Goal: Task Accomplishment & Management: Use online tool/utility

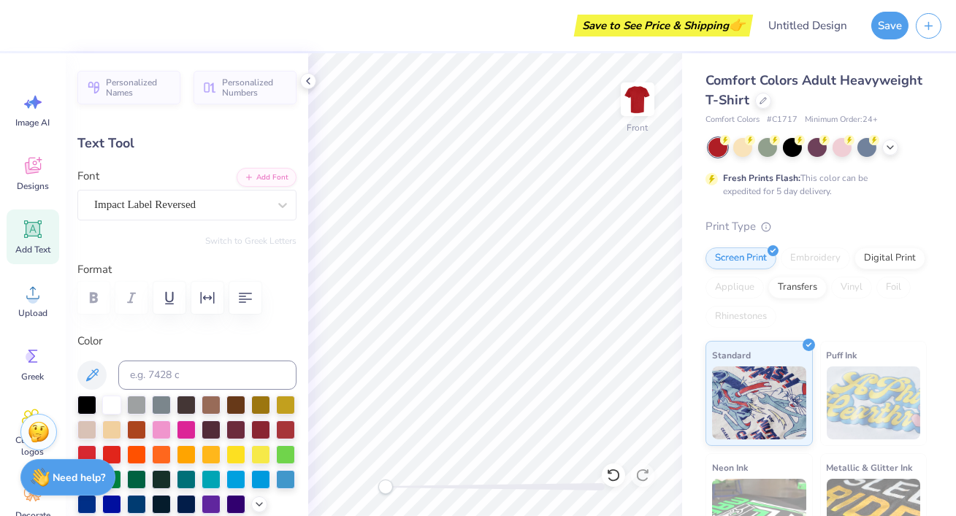
type input "2.17"
type input "0.57"
type input "11.54"
type input "2.19"
type input "0.55"
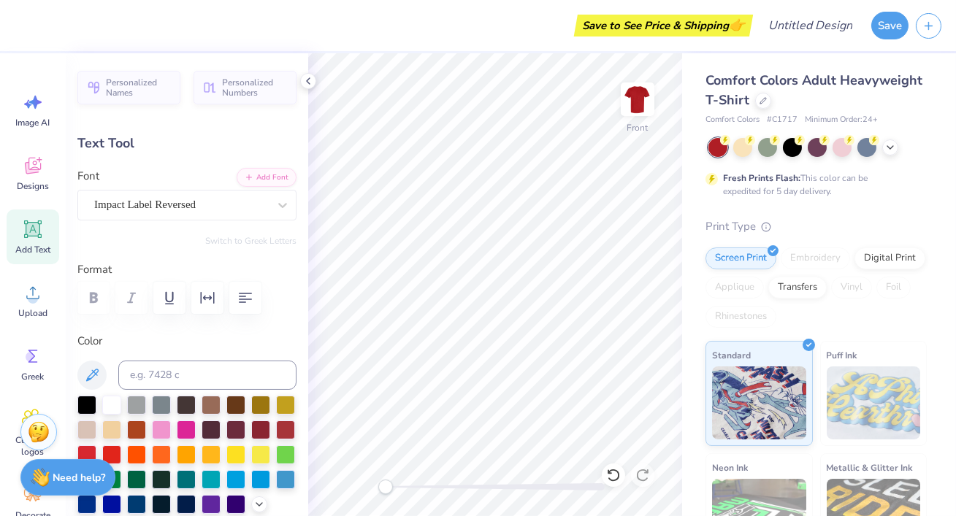
type input "12.08"
type input "2.17"
type input "0.57"
type input "11.54"
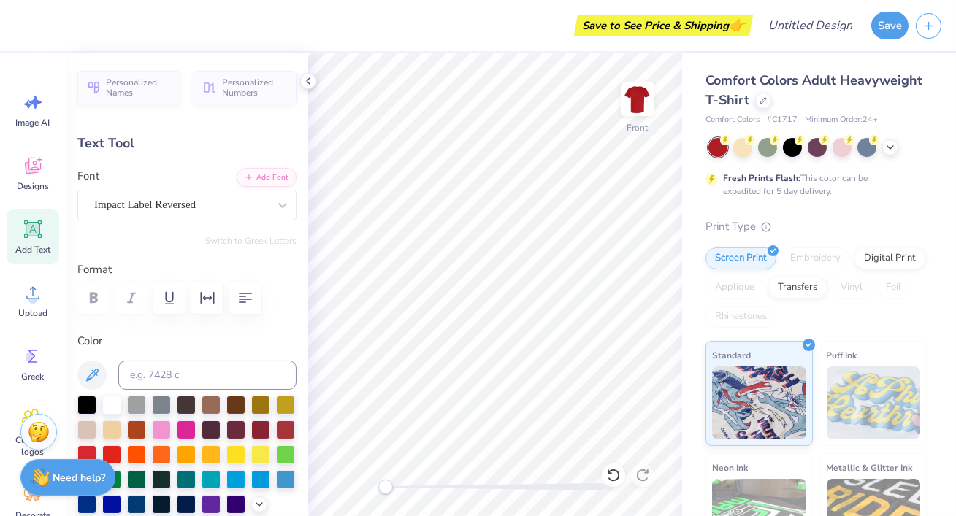
type textarea "Lonestar region"
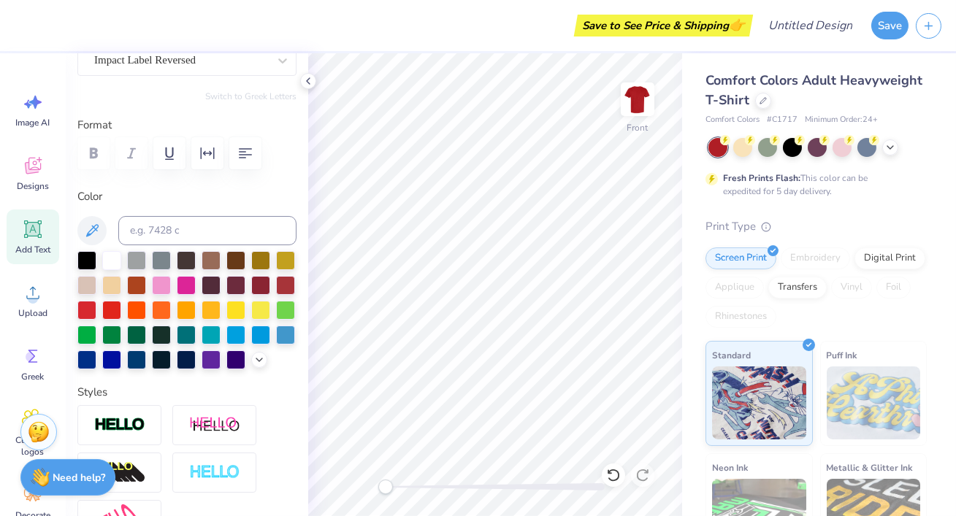
scroll to position [0, 0]
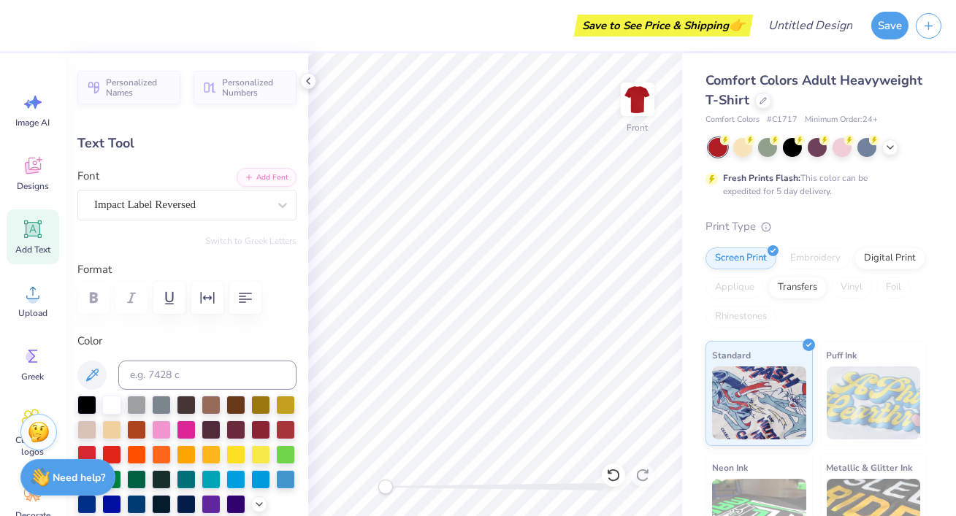
type input "3.09"
type input "1.30"
type input "11.16"
type input "3.9"
type input "2.51"
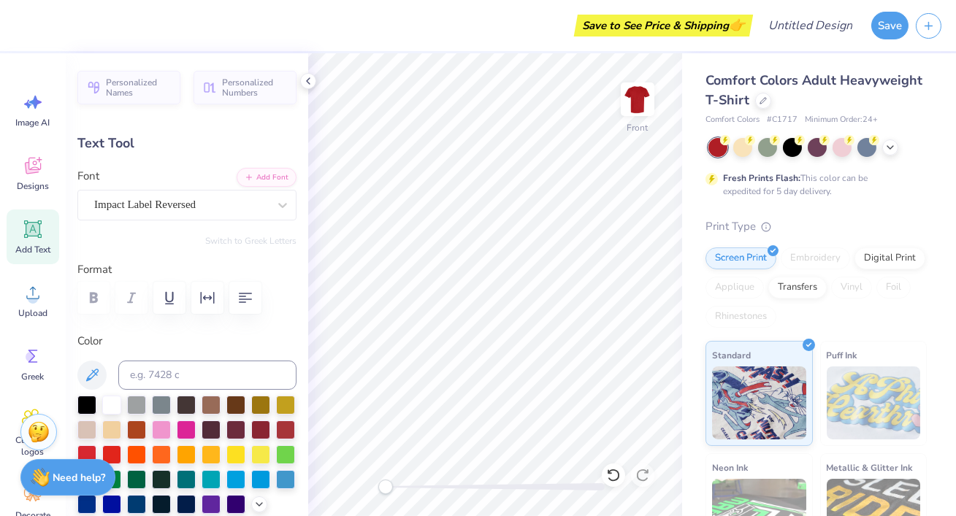
type input "1.05"
type input "11.52"
type textarea "Lonestar region"
type input "3.9"
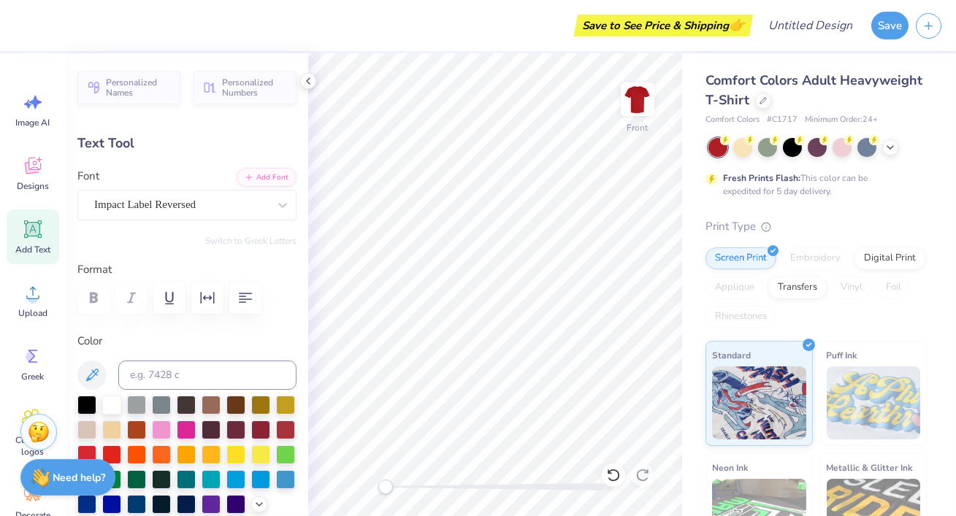
type textarea "Lonestar region"
type input "0.0"
type input "2.51"
type input "1.05"
type input "3.9"
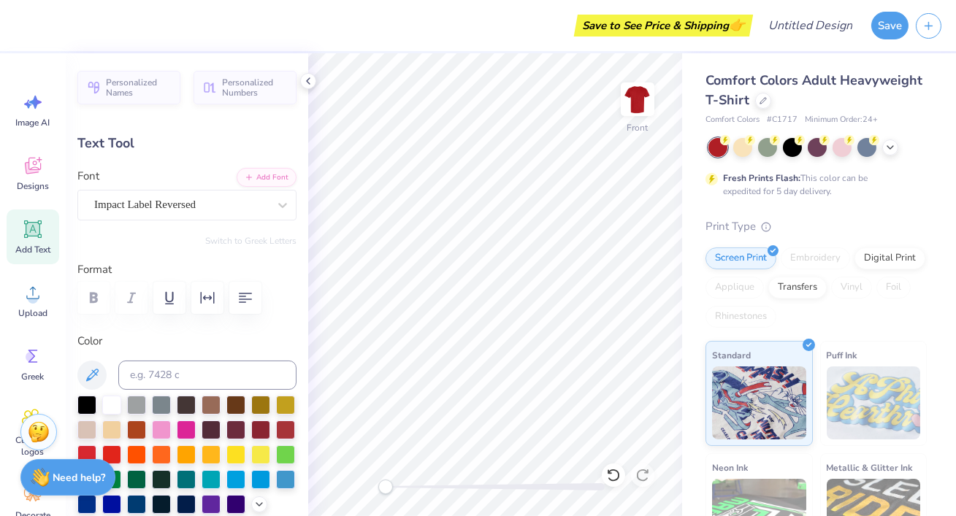
scroll to position [0, 0]
type textarea "Lonestar region"
type input "0.0"
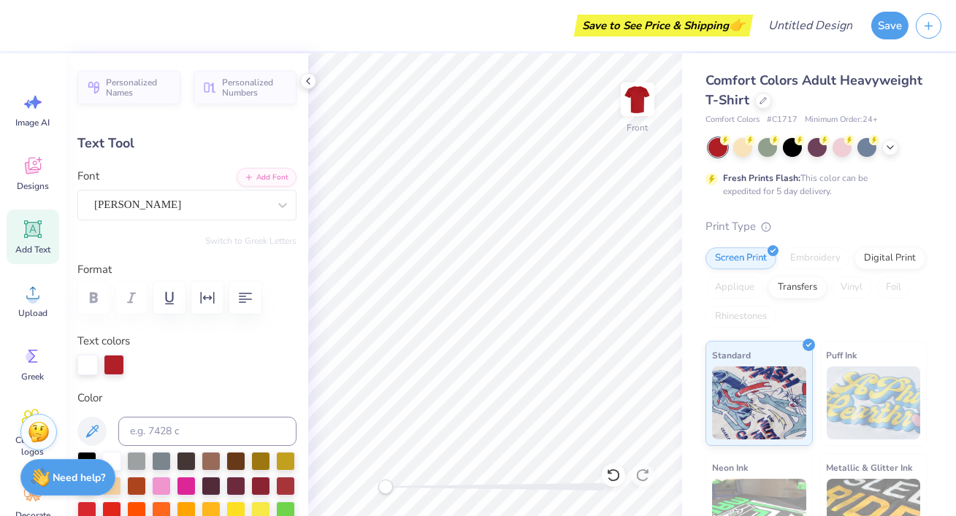
type textarea "Fall"
type input "3.66"
type input "1.65"
type input "14.37"
type textarea "Con"
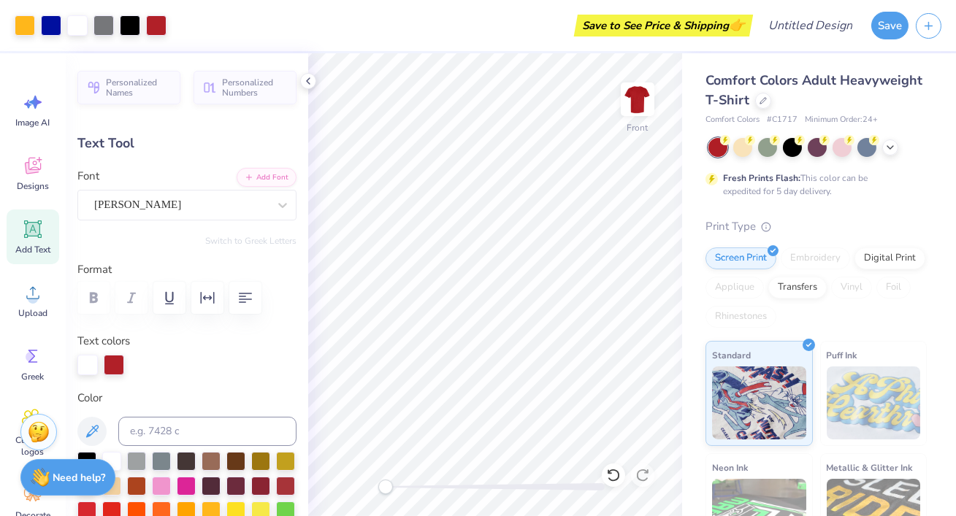
type input "0.0"
type input "3.18"
type input "1.38"
type input "13.48"
type input "0.0"
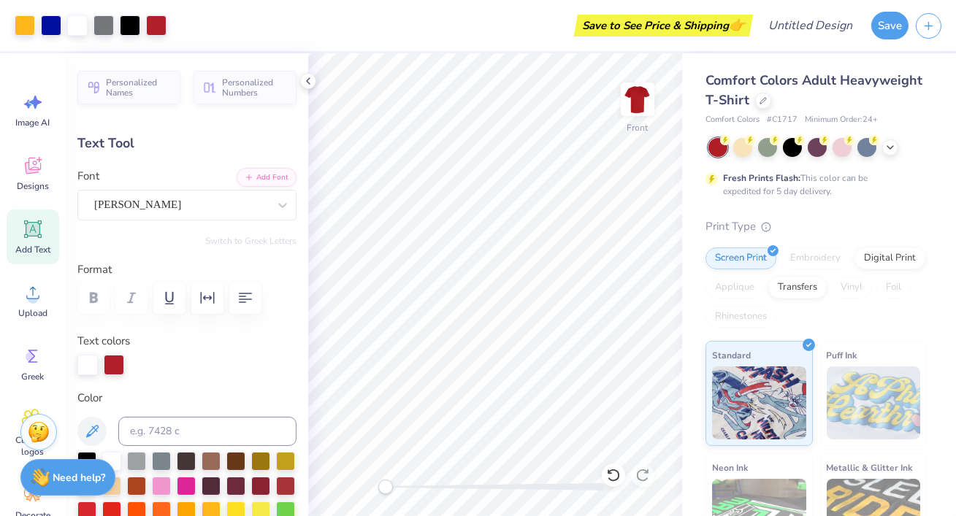
type input "2.35"
type input "1.39"
type input "14.49"
type input "0.0"
type input "1.80"
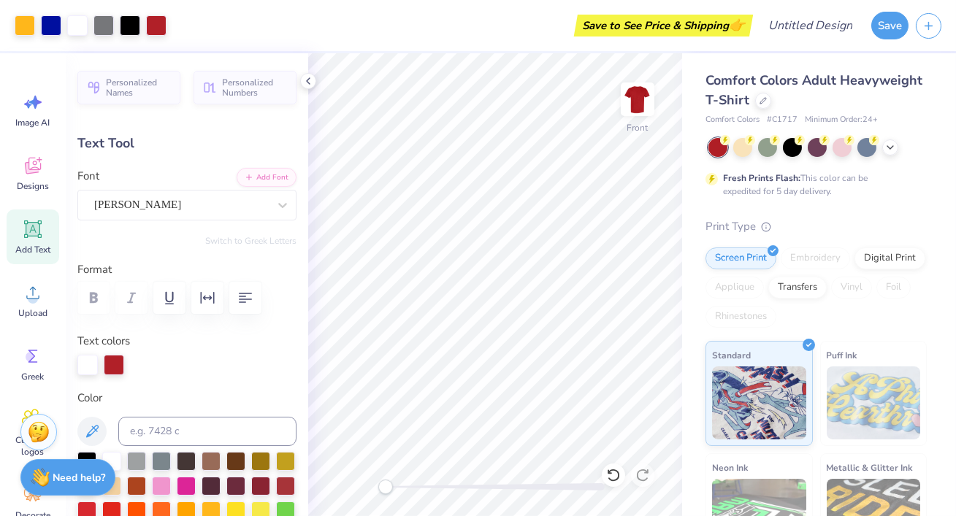
type input "0.54"
type input "15.98"
type input "0.0"
type input "2.44"
type input "1.07"
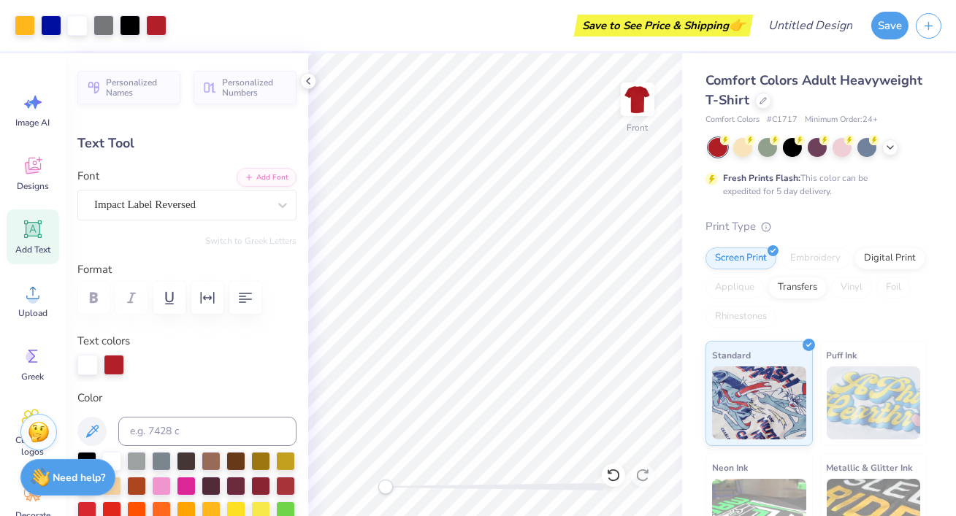
type input "11.50"
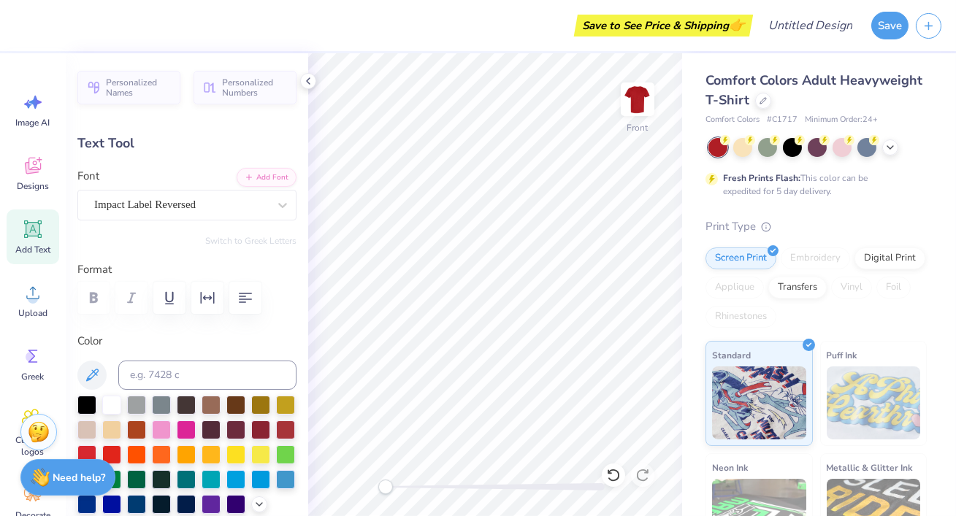
type input "0.0"
click at [742, 145] on div at bounding box center [742, 146] width 19 height 19
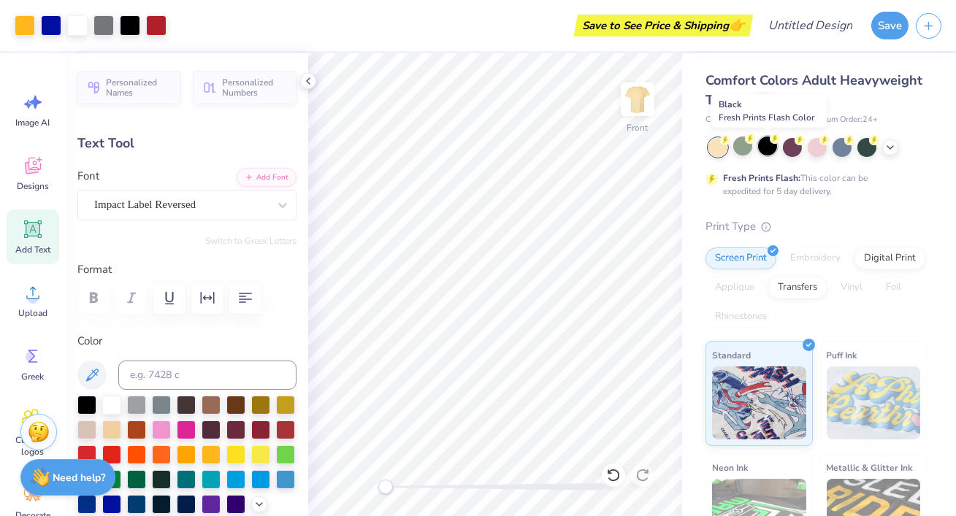
click at [763, 145] on div at bounding box center [767, 146] width 19 height 19
click at [789, 146] on div at bounding box center [792, 146] width 19 height 19
click at [766, 152] on div at bounding box center [767, 146] width 19 height 19
click at [852, 143] on div at bounding box center [842, 146] width 19 height 19
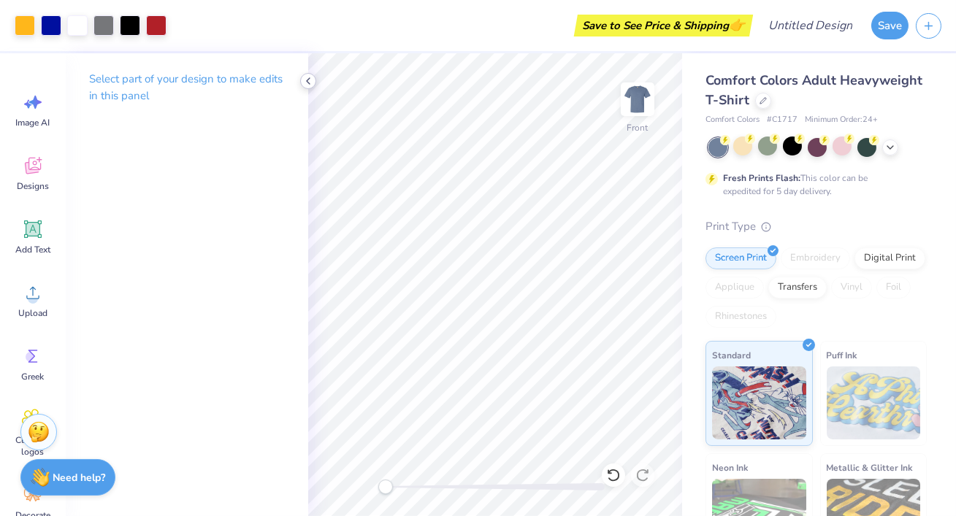
click at [313, 82] on icon at bounding box center [308, 81] width 12 height 12
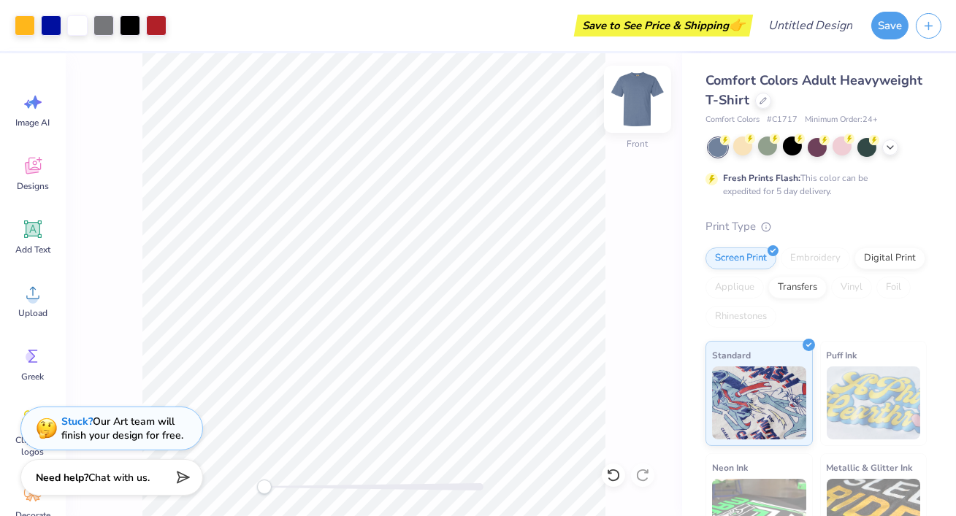
click at [633, 90] on img at bounding box center [637, 99] width 58 height 58
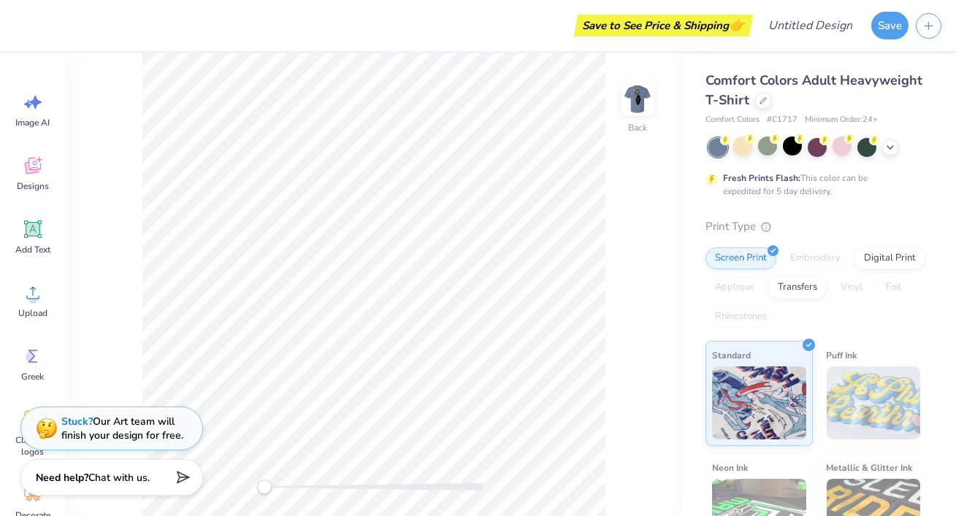
click at [633, 90] on img at bounding box center [637, 99] width 29 height 29
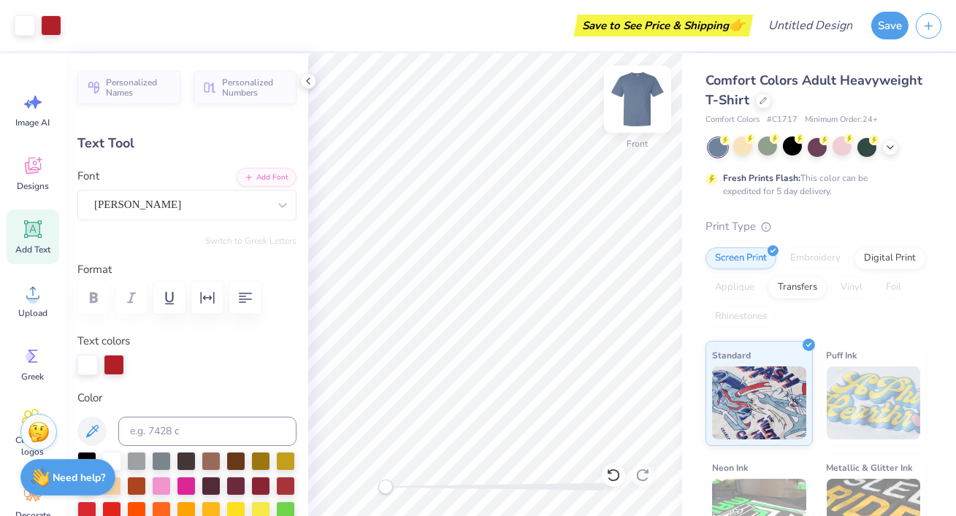
type input "3.9"
type input "3.18"
type input "1.38"
type input "13.06"
click at [636, 112] on img at bounding box center [637, 99] width 58 height 58
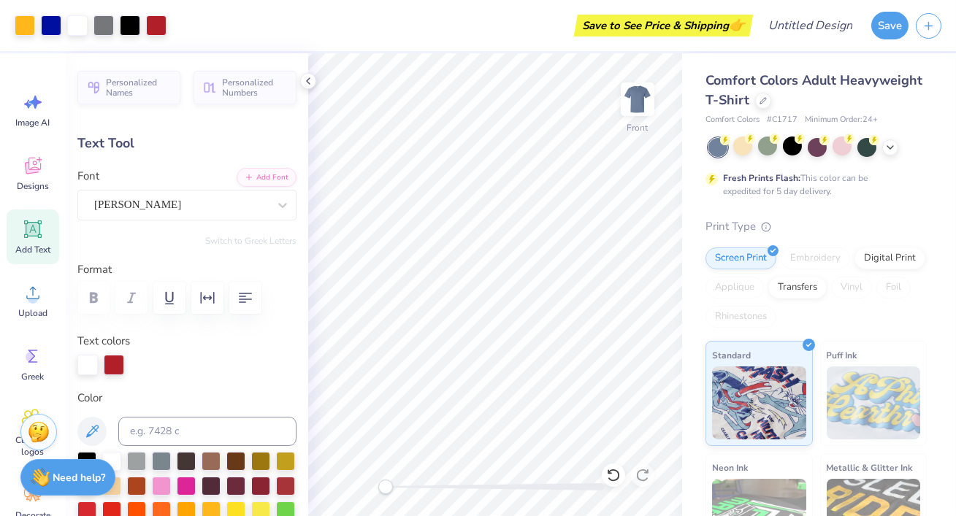
type input "0.0"
click at [638, 114] on img at bounding box center [637, 99] width 58 height 58
click at [113, 358] on div at bounding box center [114, 364] width 20 height 20
click at [33, 227] on icon at bounding box center [33, 230] width 18 height 18
type input "5.59"
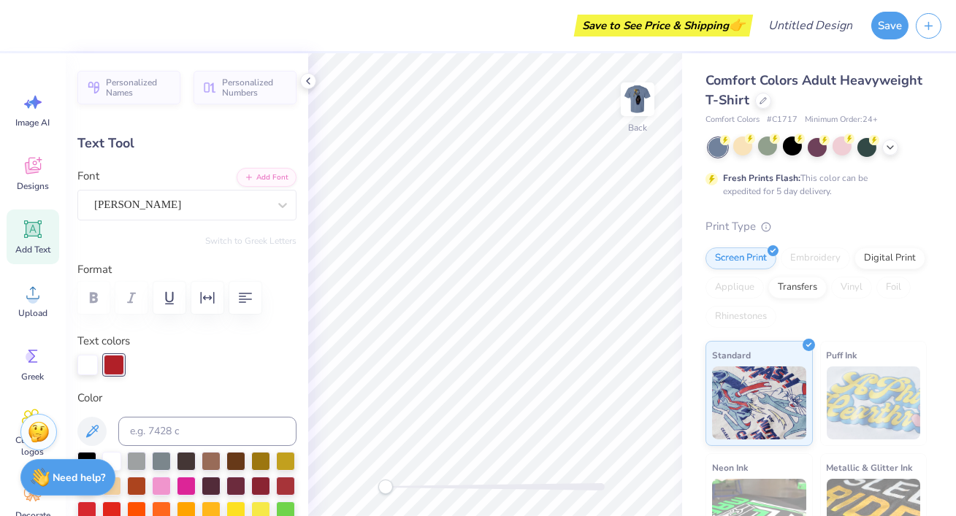
type input "1.62"
type input "11.69"
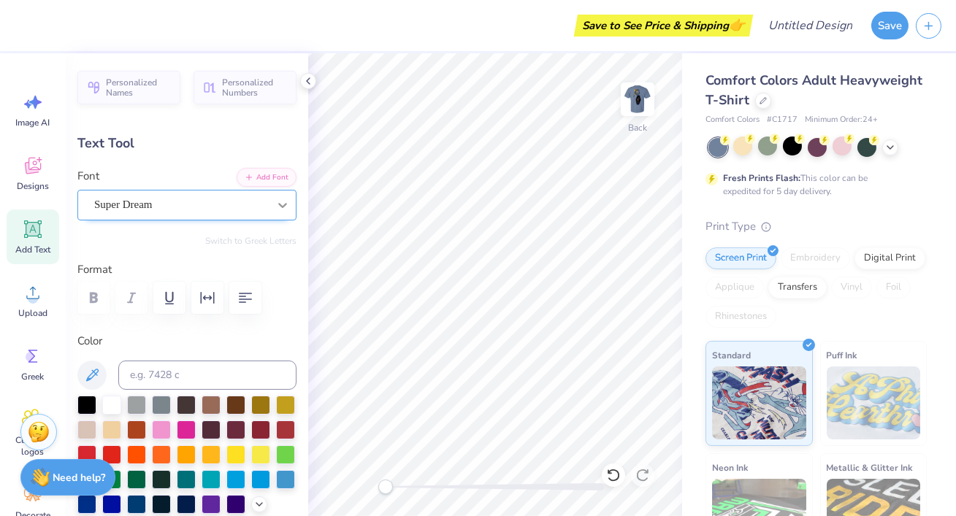
click at [279, 213] on div at bounding box center [283, 205] width 26 height 26
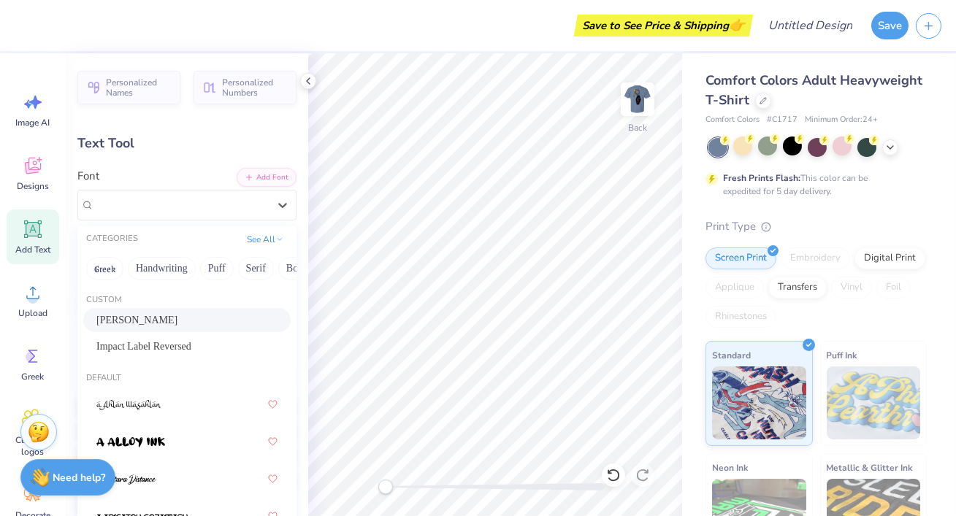
click at [237, 322] on div "Alessia Harvey" at bounding box center [186, 320] width 181 height 15
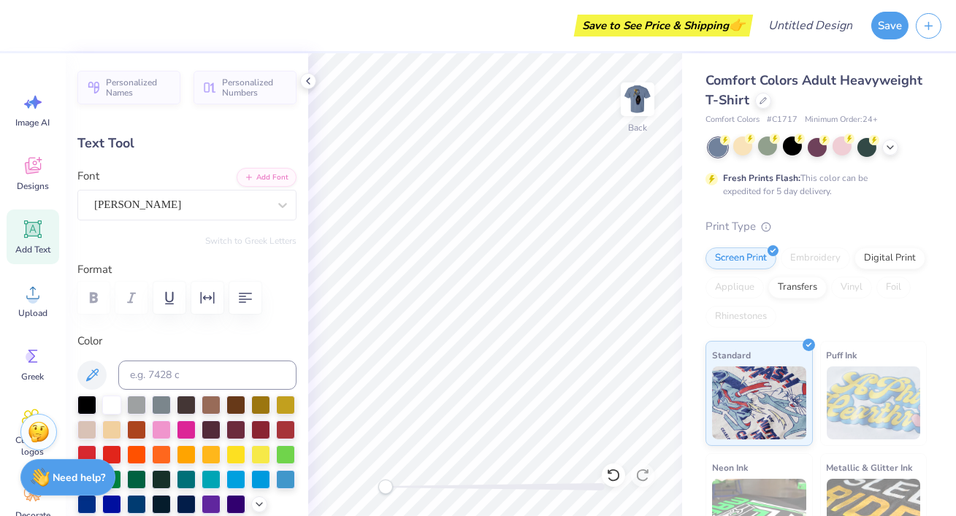
type textarea "F"
type textarea "Fall Con"
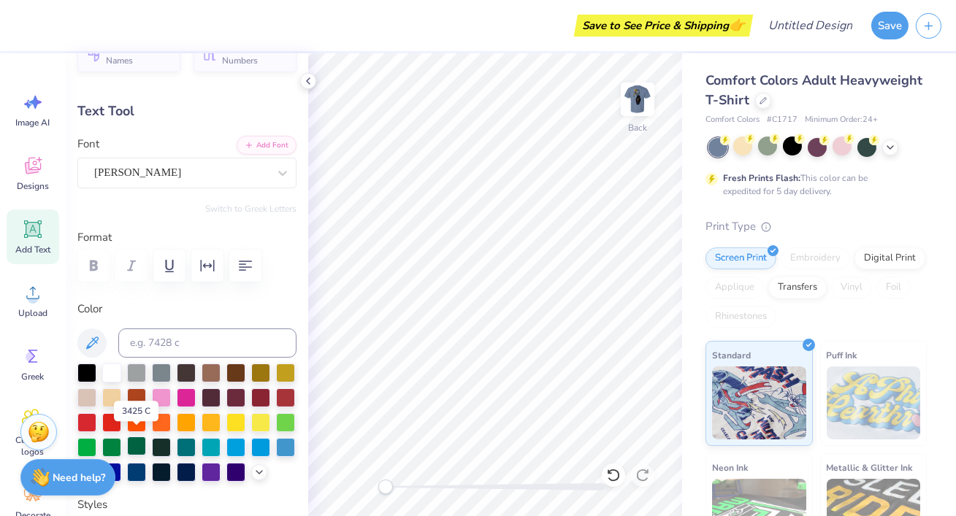
scroll to position [42, 0]
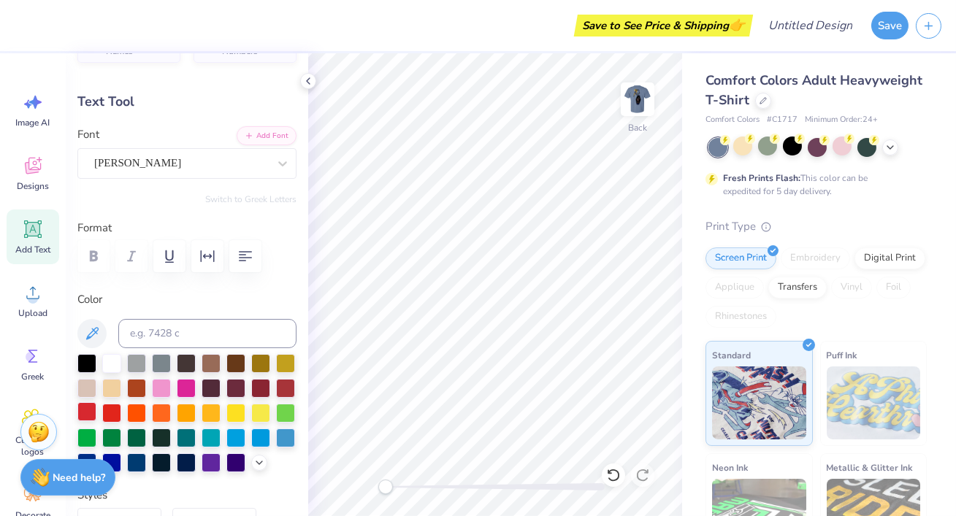
click at [91, 402] on div at bounding box center [86, 411] width 19 height 19
click at [75, 366] on div "Personalized Names Personalized Numbers Text Tool Add Font Font Alessia Harvey …" at bounding box center [187, 284] width 243 height 463
type input "4.03"
type input "4.56"
type input "10.22"
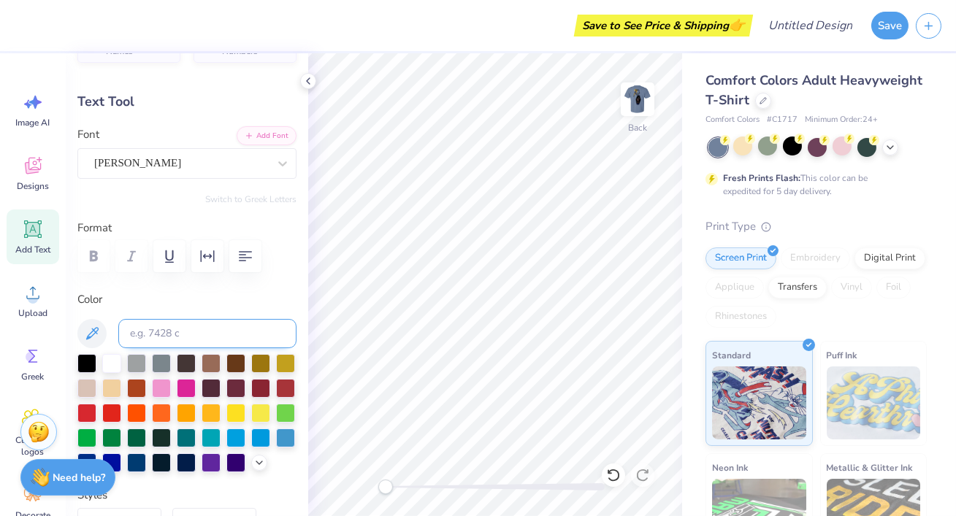
scroll to position [0, 0]
click at [88, 362] on div at bounding box center [86, 362] width 19 height 19
click at [637, 106] on img at bounding box center [637, 99] width 58 height 58
type input "4.10"
type input "4.63"
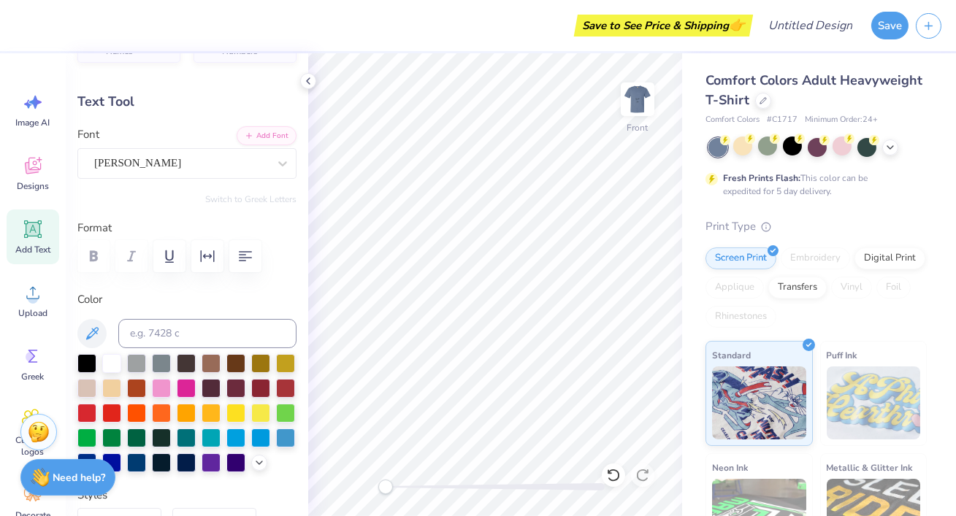
type input "12.73"
click at [637, 106] on img at bounding box center [637, 99] width 58 height 58
type input "4.03"
type input "4.56"
type input "10.22"
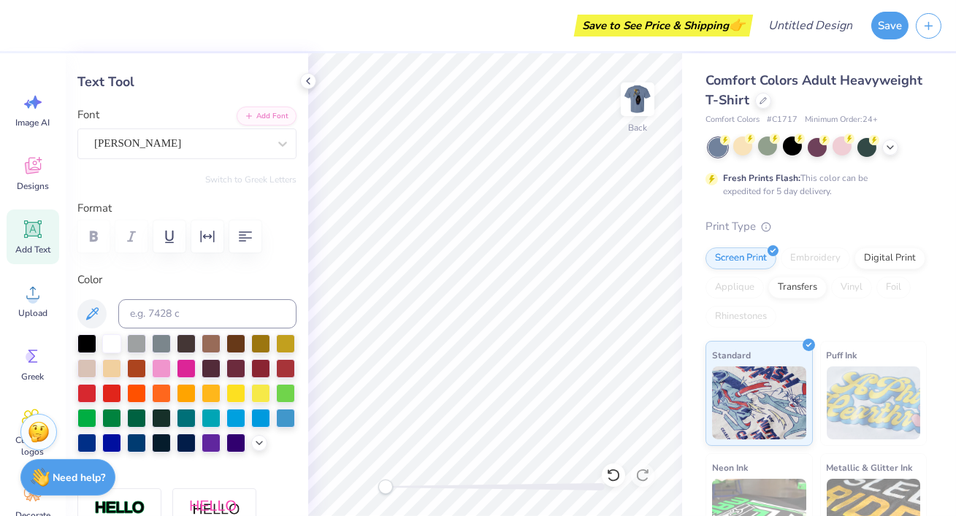
scroll to position [73, 0]
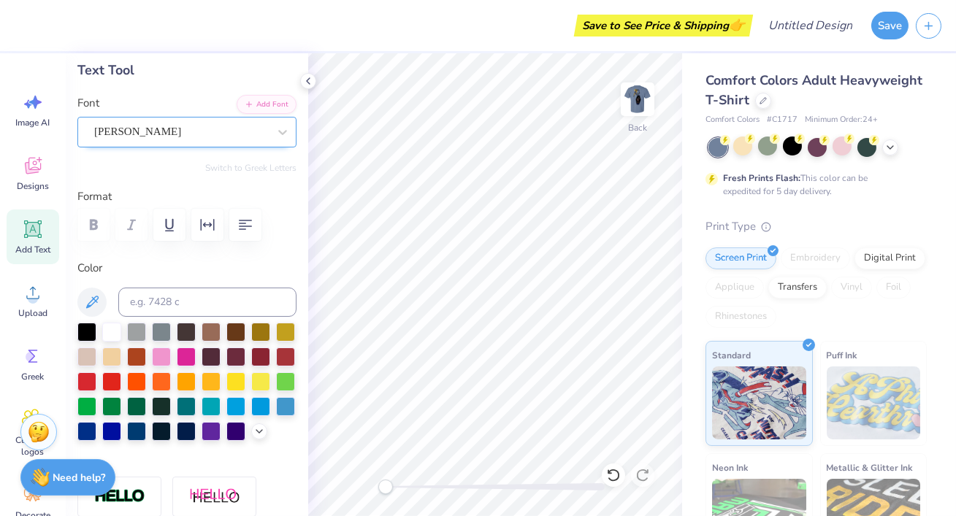
click at [171, 124] on div "Alessia Harvey" at bounding box center [181, 132] width 177 height 23
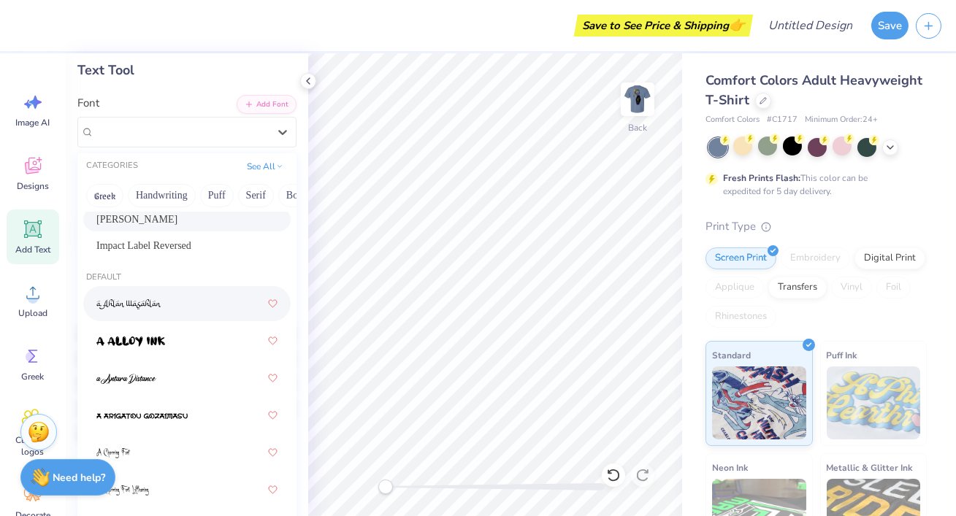
scroll to position [33, 0]
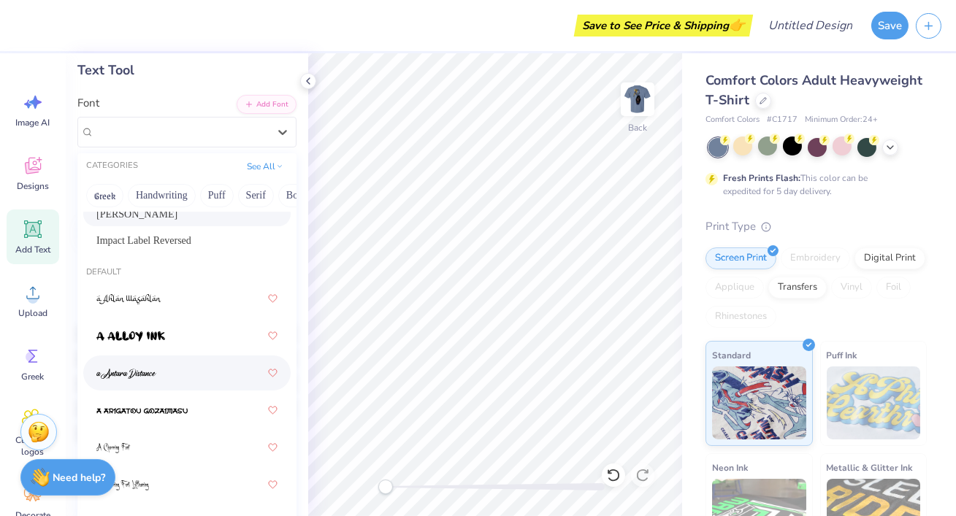
click at [218, 364] on div at bounding box center [186, 373] width 181 height 26
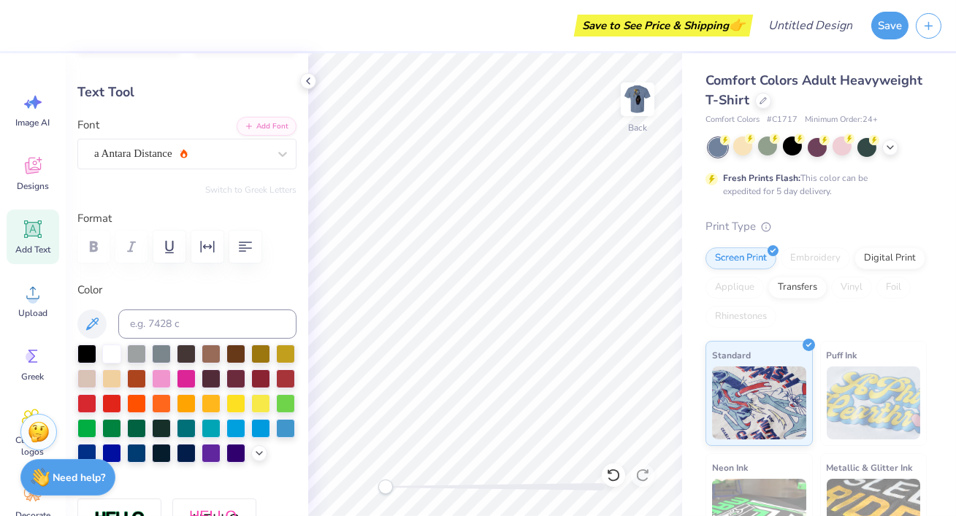
scroll to position [32, 0]
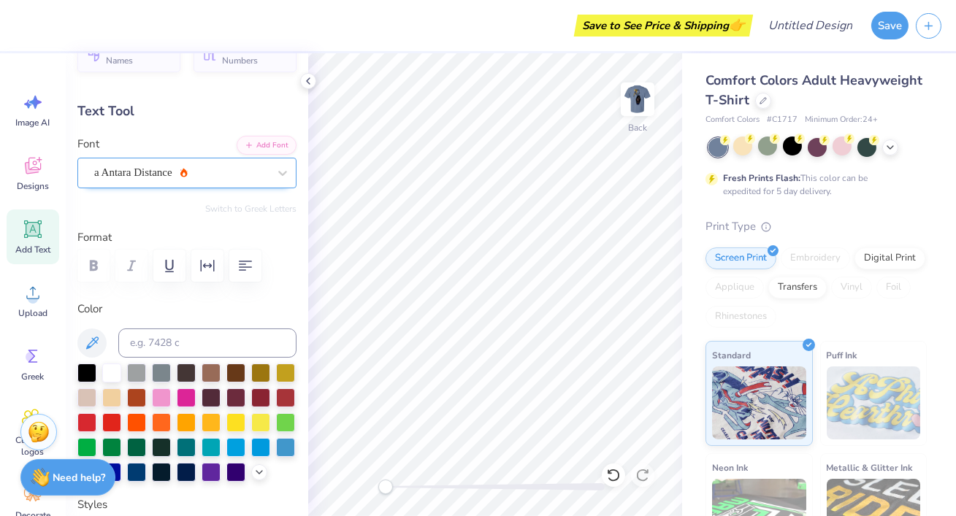
click at [151, 180] on div "a Antara Distance" at bounding box center [181, 172] width 177 height 23
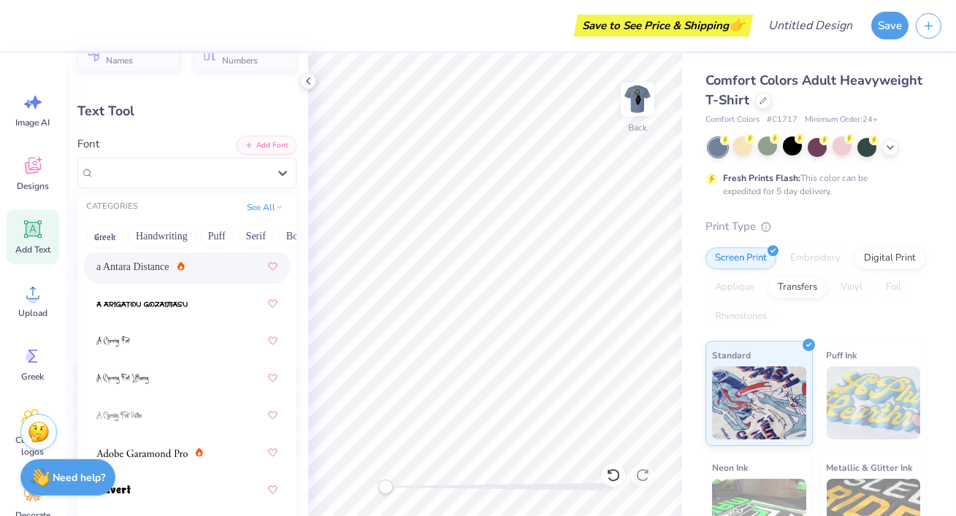
scroll to position [0, 0]
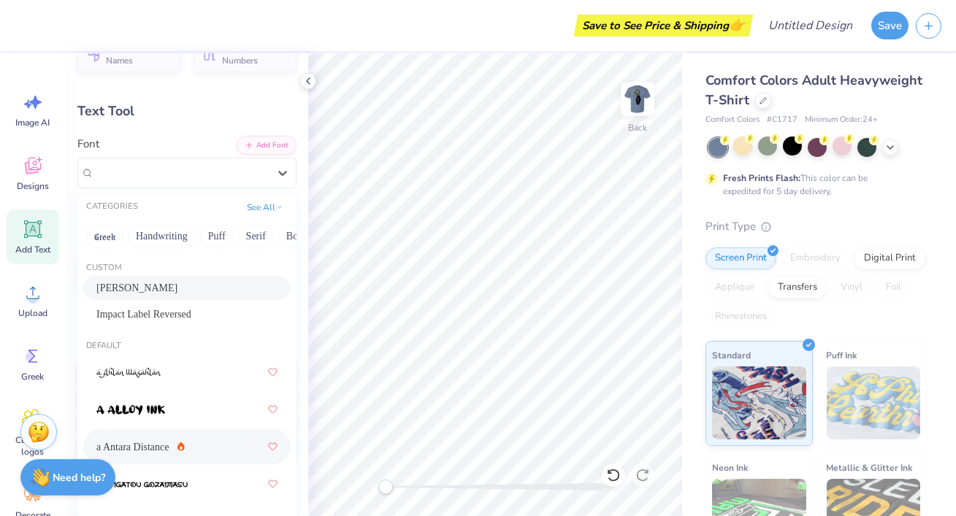
click at [177, 278] on div "Alessia Harvey" at bounding box center [186, 288] width 207 height 24
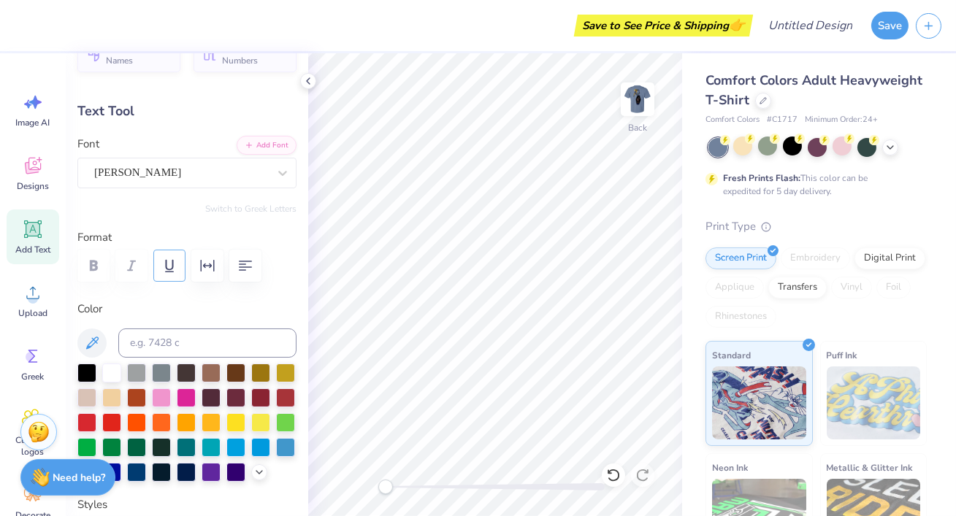
click at [172, 272] on icon "button" at bounding box center [169, 266] width 9 height 12
click at [171, 272] on icon "button" at bounding box center [170, 266] width 18 height 18
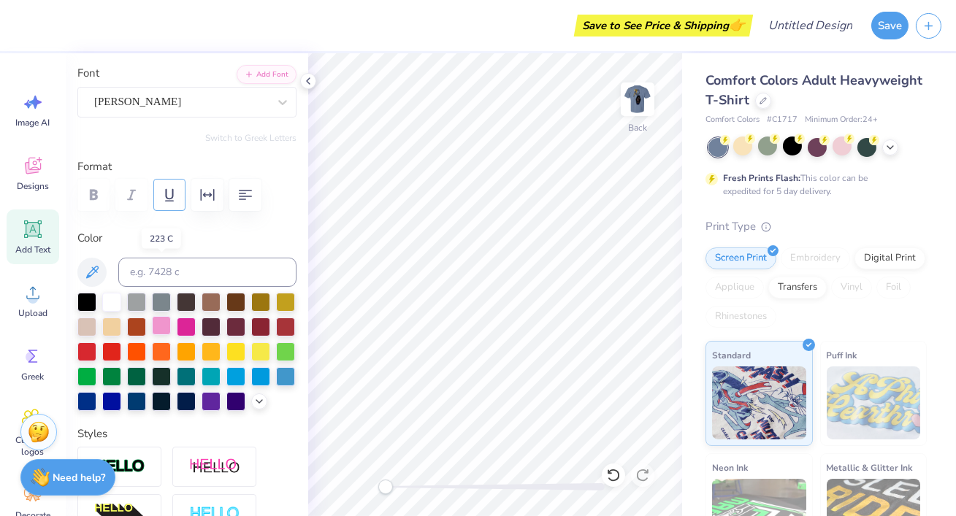
scroll to position [210, 0]
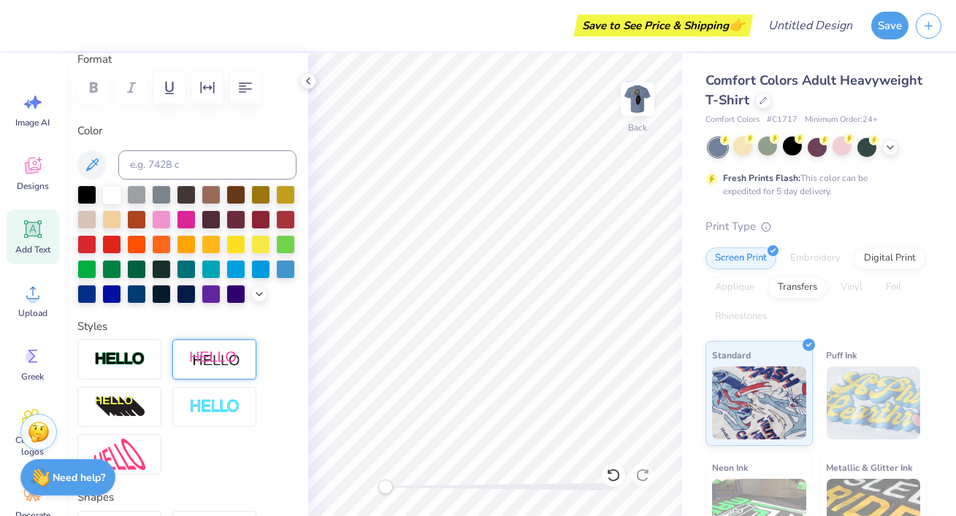
click at [205, 350] on body "Save to See Price & Shipping 👉 Design Title Save Image AI Designs Add Text Uplo…" at bounding box center [478, 258] width 956 height 516
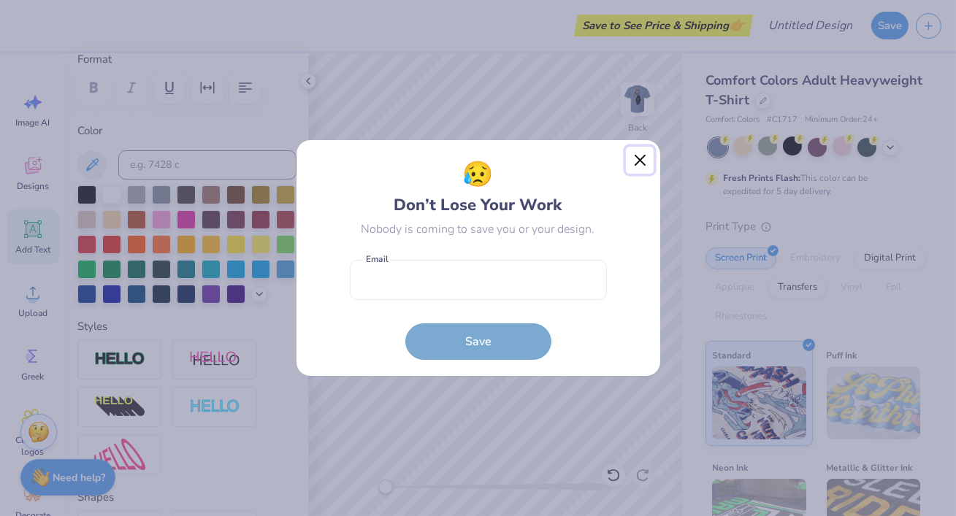
click at [637, 156] on button "Close" at bounding box center [640, 161] width 28 height 28
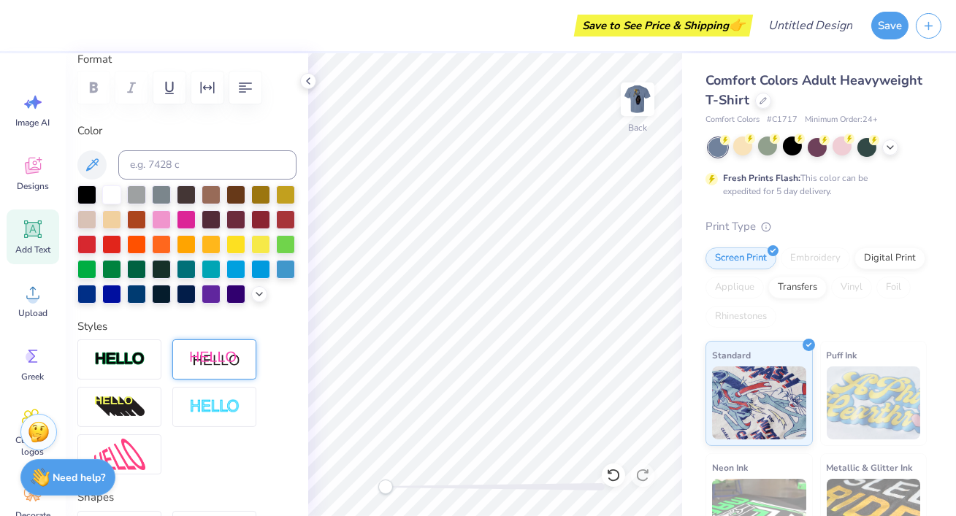
click at [196, 356] on img at bounding box center [214, 360] width 51 height 18
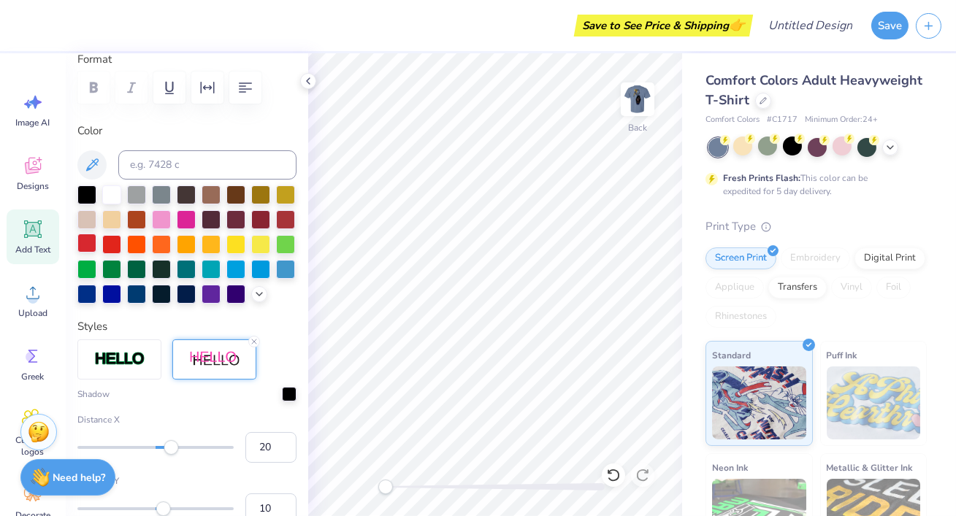
click at [92, 242] on div at bounding box center [86, 243] width 19 height 19
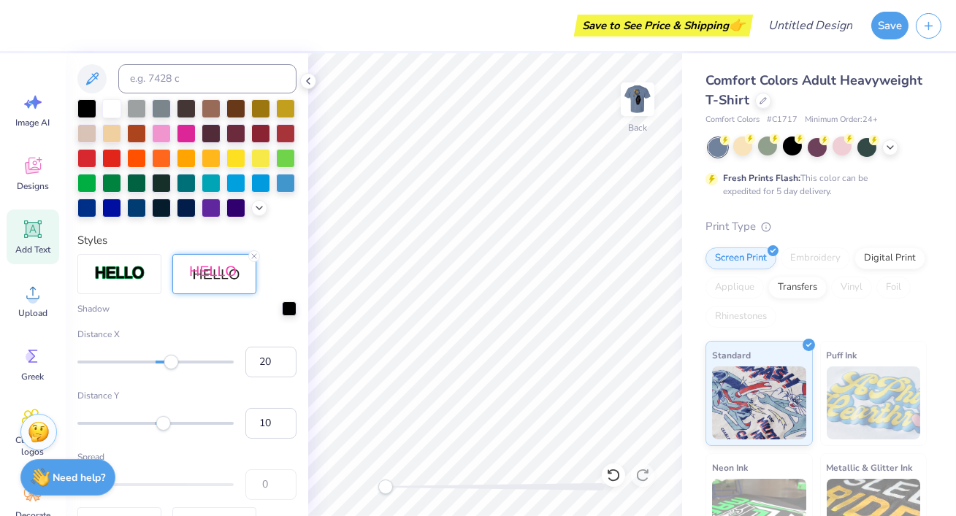
scroll to position [389, 0]
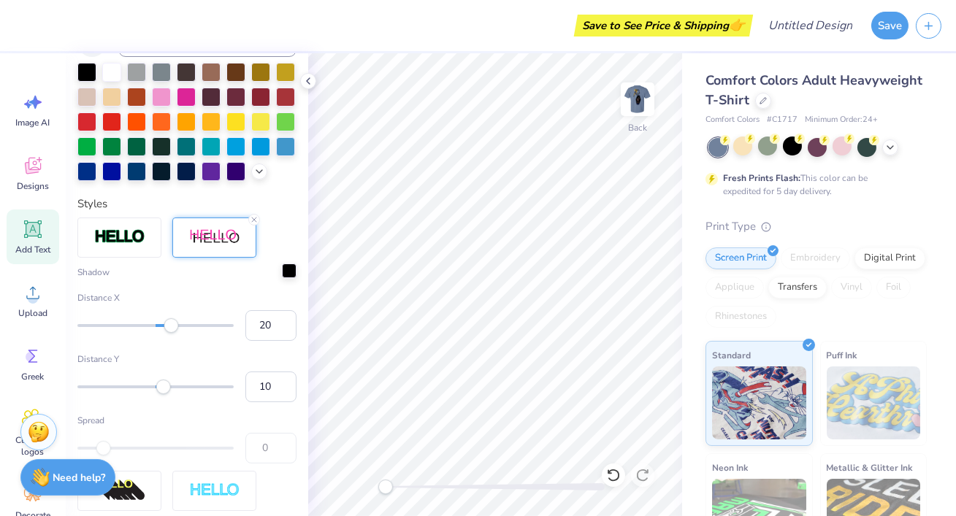
click at [288, 270] on div at bounding box center [289, 271] width 15 height 15
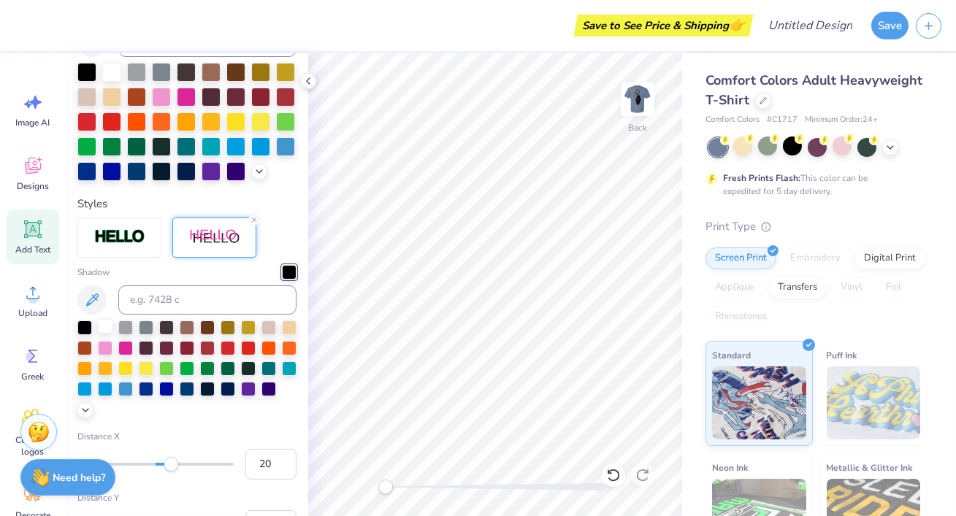
click at [102, 324] on div at bounding box center [105, 326] width 15 height 15
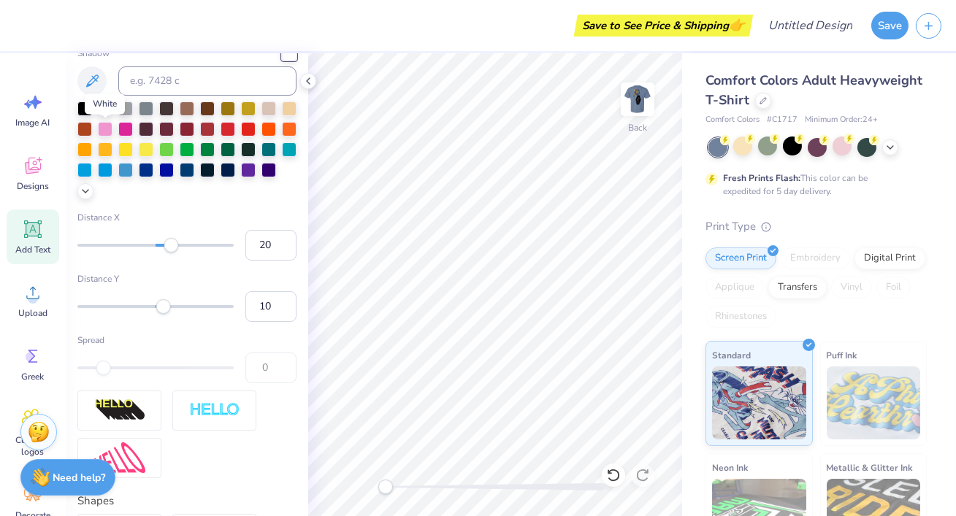
scroll to position [653, 0]
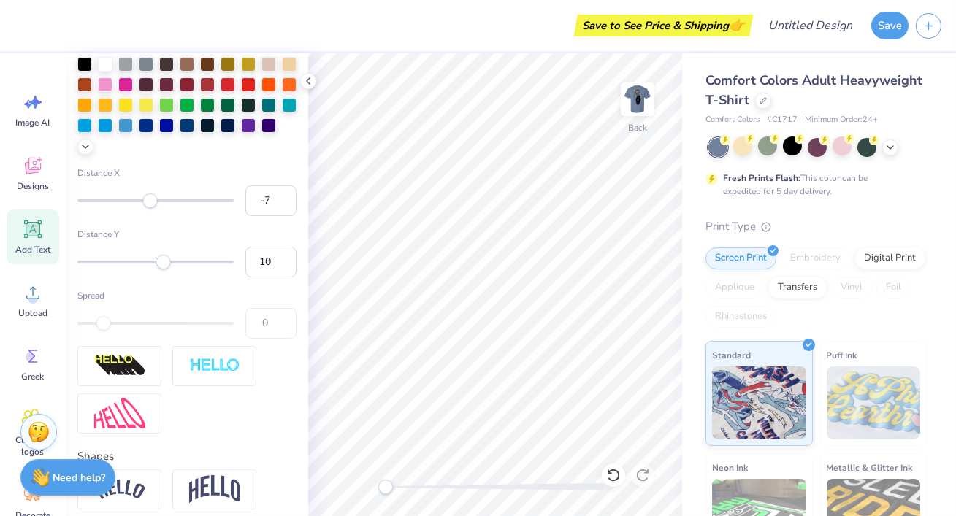
type input "-6"
drag, startPoint x: 175, startPoint y: 207, endPoint x: 151, endPoint y: 204, distance: 23.6
click at [151, 204] on div at bounding box center [155, 201] width 156 height 15
type input "0"
click at [158, 204] on div "Accessibility label" at bounding box center [151, 200] width 15 height 15
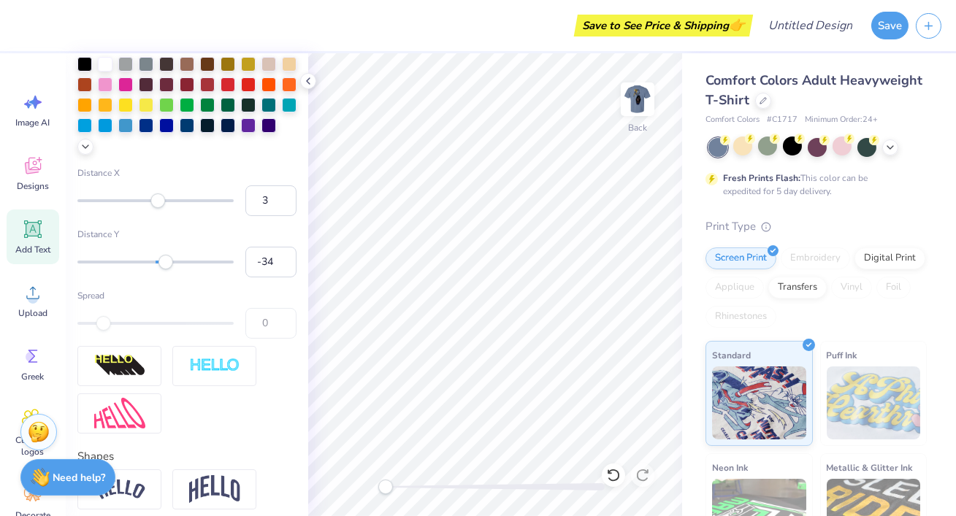
type input "-36"
drag, startPoint x: 166, startPoint y: 265, endPoint x: 127, endPoint y: 265, distance: 38.7
click at [159, 265] on div "Accessibility label" at bounding box center [166, 261] width 15 height 15
type input "16"
drag, startPoint x: 129, startPoint y: 264, endPoint x: 168, endPoint y: 266, distance: 38.7
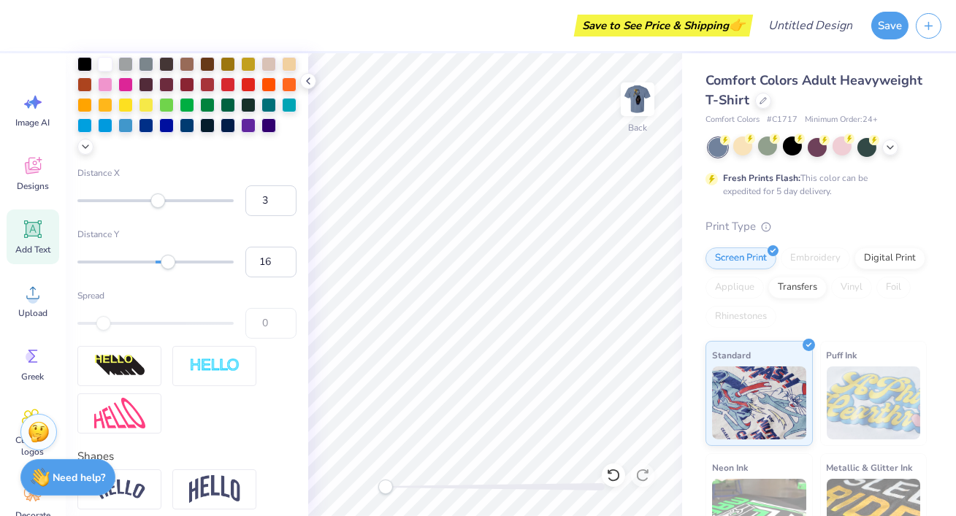
click at [168, 266] on div "Accessibility label" at bounding box center [168, 261] width 15 height 15
type input "7"
click at [161, 266] on div "Accessibility label" at bounding box center [160, 261] width 15 height 15
click at [138, 372] on img at bounding box center [119, 365] width 51 height 23
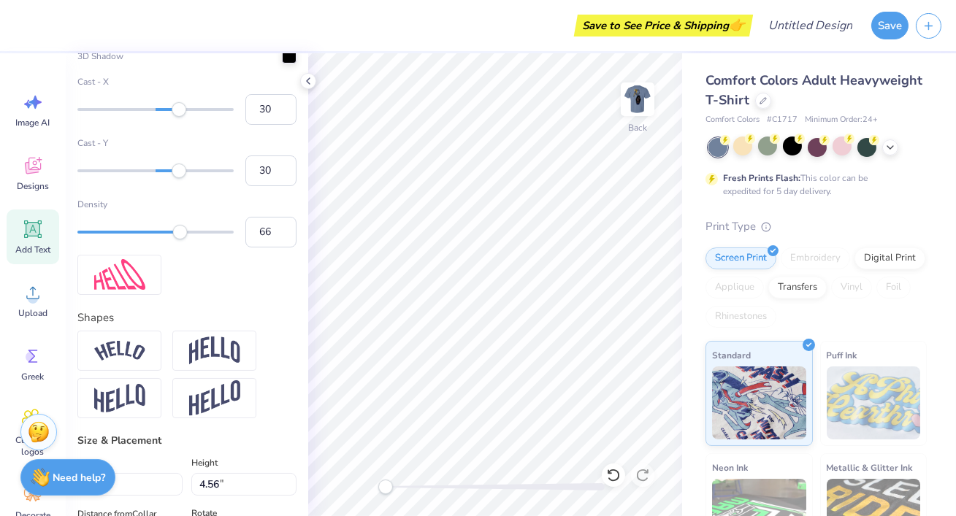
scroll to position [309, 0]
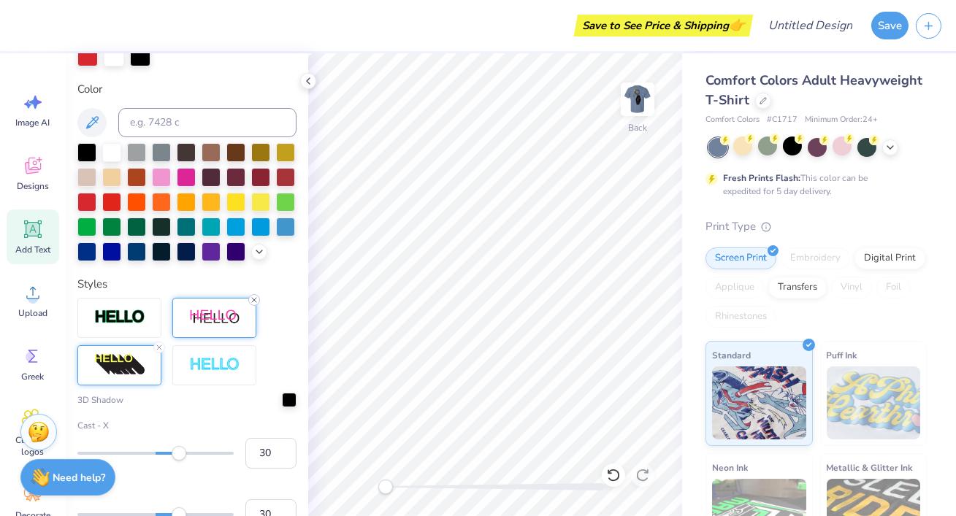
click at [251, 299] on icon at bounding box center [254, 300] width 9 height 9
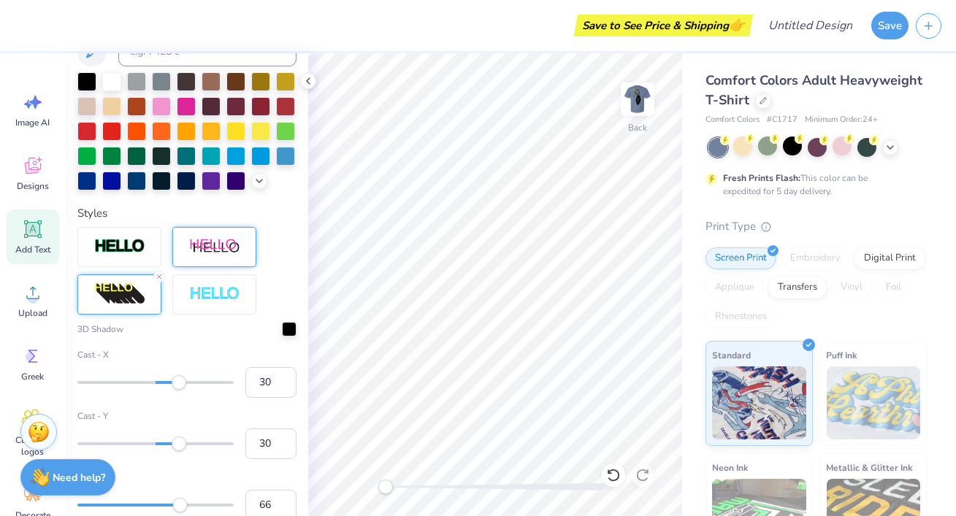
scroll to position [392, 0]
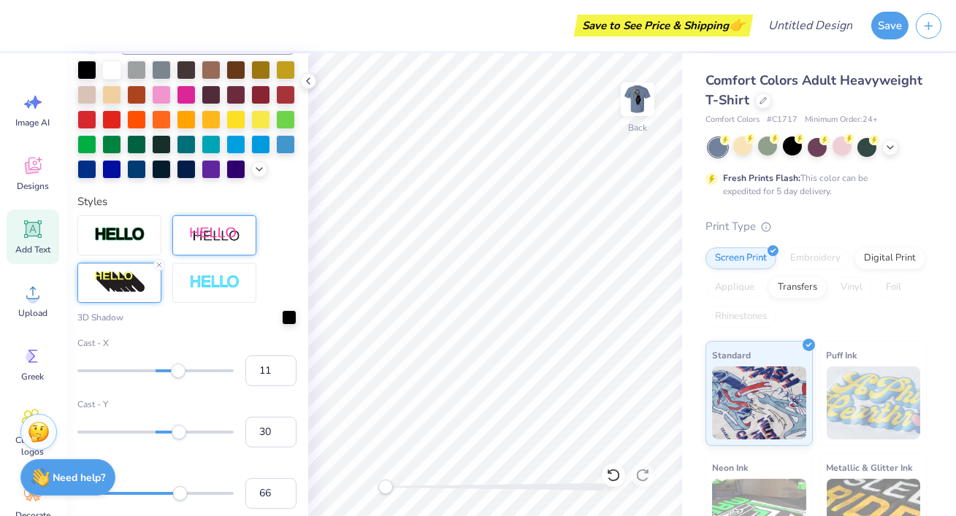
type input "10"
drag, startPoint x: 178, startPoint y: 373, endPoint x: 164, endPoint y: 373, distance: 14.6
click at [164, 373] on div "Accessibility label" at bounding box center [163, 370] width 15 height 15
type input "21"
drag, startPoint x: 164, startPoint y: 373, endPoint x: 172, endPoint y: 373, distance: 8.8
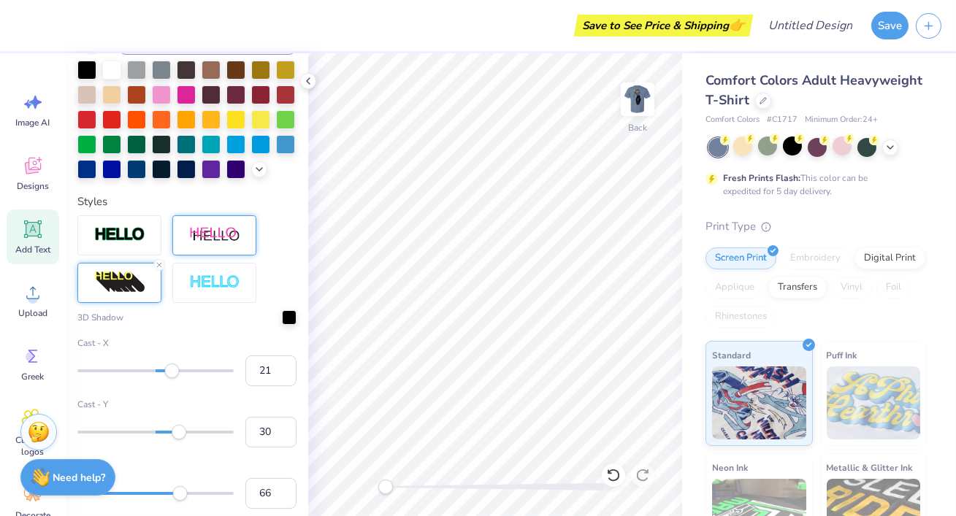
click at [172, 373] on div "Accessibility label" at bounding box center [171, 370] width 15 height 15
drag, startPoint x: 191, startPoint y: 444, endPoint x: 180, endPoint y: 444, distance: 10.2
click at [180, 444] on div "Cast - Y 30" at bounding box center [186, 423] width 219 height 50
type input "15"
drag, startPoint x: 180, startPoint y: 435, endPoint x: 167, endPoint y: 435, distance: 12.4
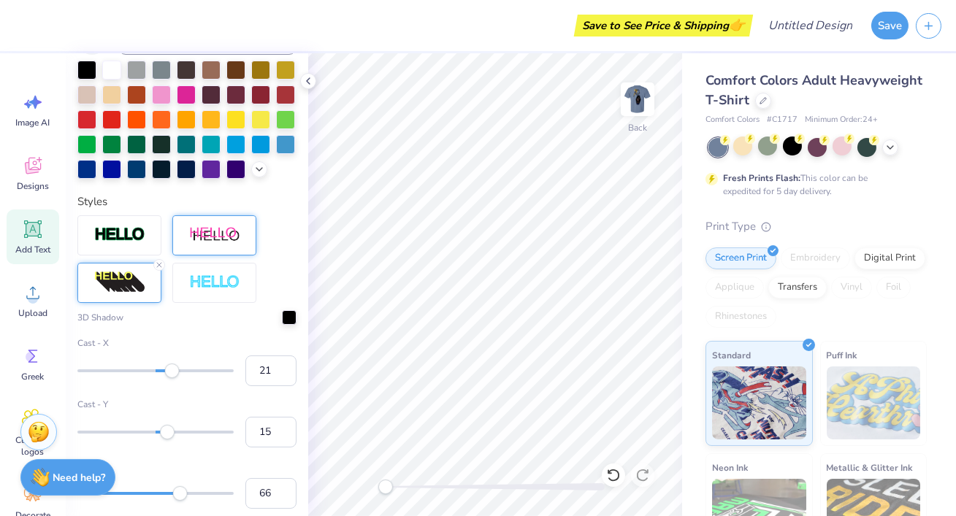
click at [167, 435] on div "Accessibility label" at bounding box center [167, 431] width 15 height 15
type input "4"
drag, startPoint x: 167, startPoint y: 435, endPoint x: 158, endPoint y: 435, distance: 9.5
click at [158, 435] on div "Accessibility label" at bounding box center [158, 431] width 15 height 15
type input "-7"
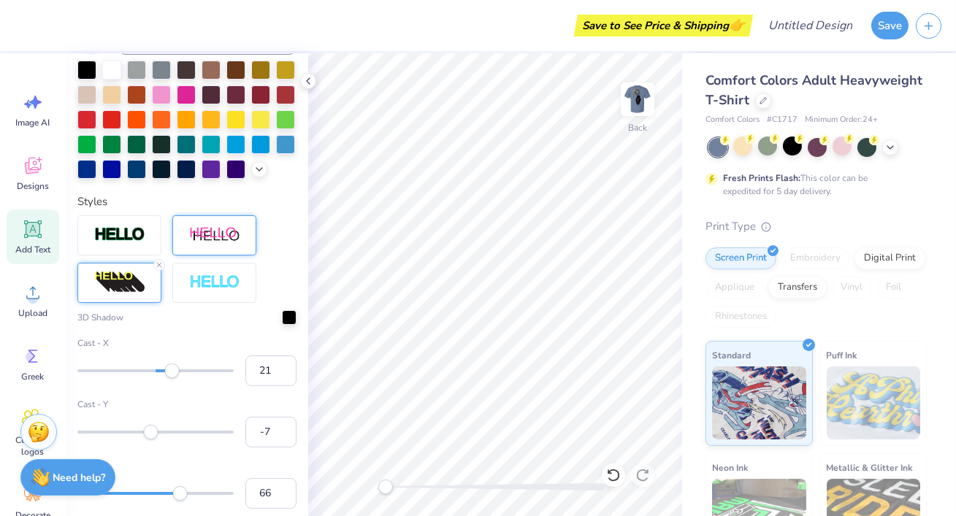
drag, startPoint x: 158, startPoint y: 435, endPoint x: 149, endPoint y: 435, distance: 8.8
click at [149, 435] on div "Accessibility label" at bounding box center [151, 431] width 15 height 15
type input "4"
drag, startPoint x: 149, startPoint y: 435, endPoint x: 160, endPoint y: 435, distance: 11.0
click at [156, 435] on div "Accessibility label" at bounding box center [149, 431] width 15 height 15
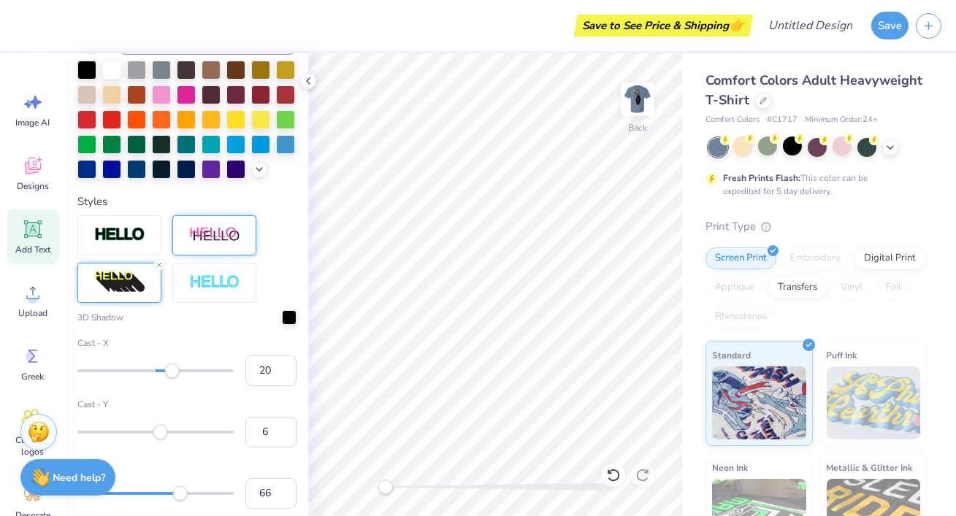
type input "18"
drag, startPoint x: 173, startPoint y: 368, endPoint x: 165, endPoint y: 369, distance: 8.1
click at [165, 369] on div "Accessibility label" at bounding box center [171, 370] width 15 height 15
type input "7"
click at [161, 370] on div "Accessibility label" at bounding box center [163, 370] width 15 height 15
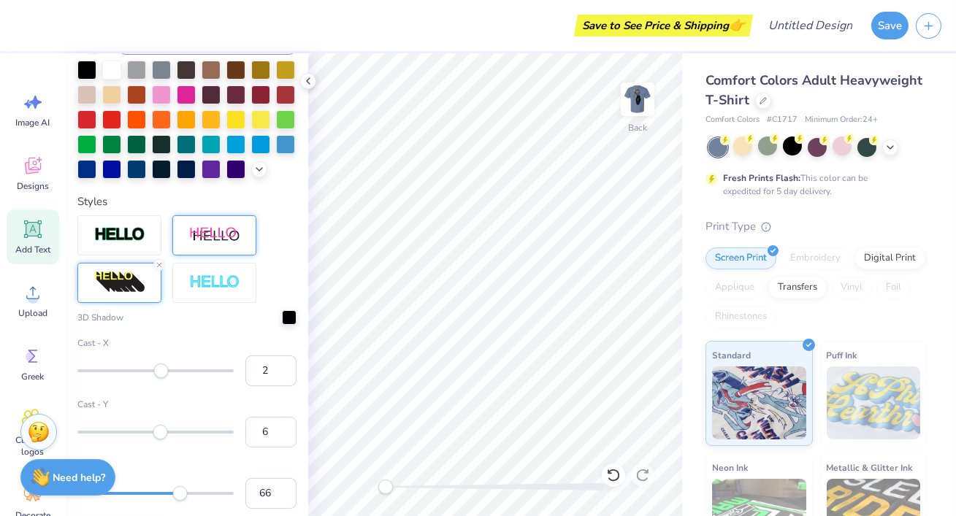
type input "1"
click at [156, 370] on div "Accessibility label" at bounding box center [156, 370] width 15 height 15
type input "8"
click at [162, 370] on div "Accessibility label" at bounding box center [160, 370] width 15 height 15
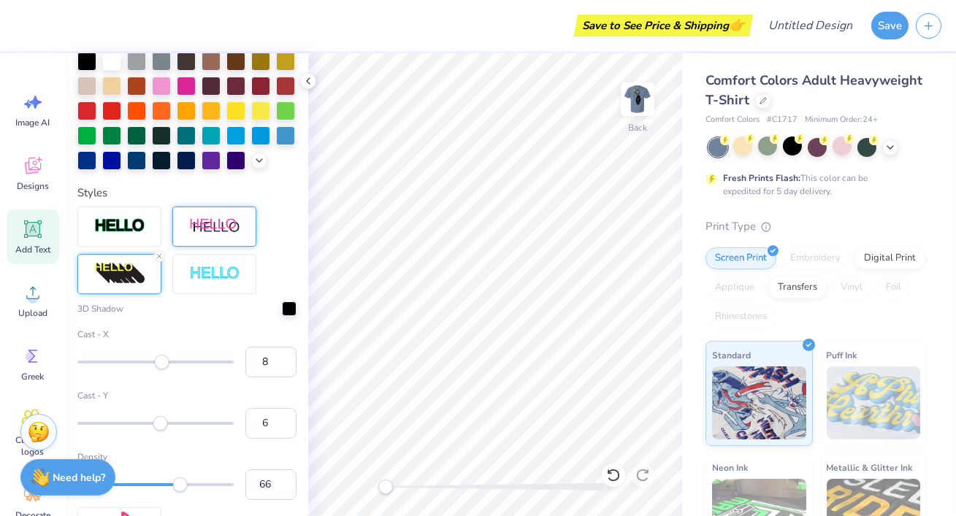
scroll to position [401, 0]
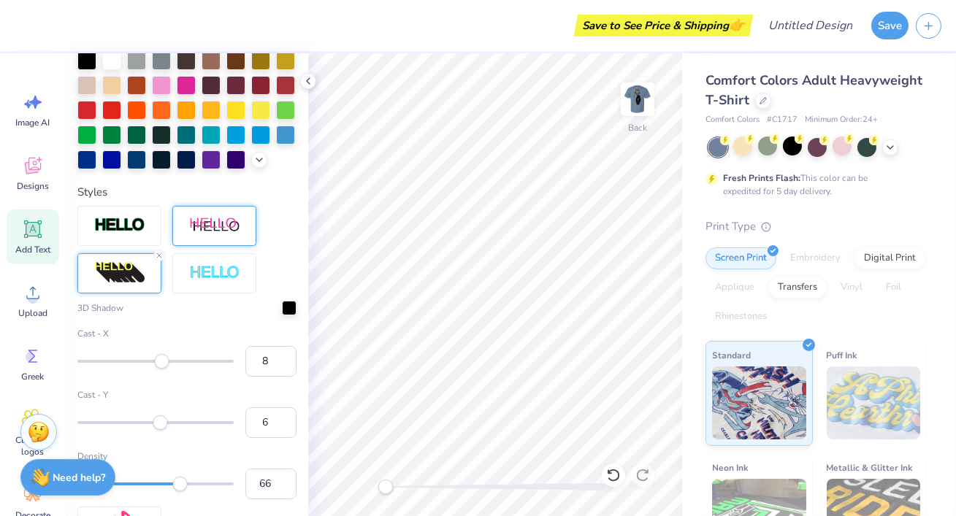
click at [162, 370] on div "Cast - X 8" at bounding box center [186, 352] width 219 height 50
type input "7"
click at [161, 362] on div "Accessibility label" at bounding box center [160, 361] width 15 height 15
type input "62"
drag, startPoint x: 189, startPoint y: 482, endPoint x: 172, endPoint y: 482, distance: 17.5
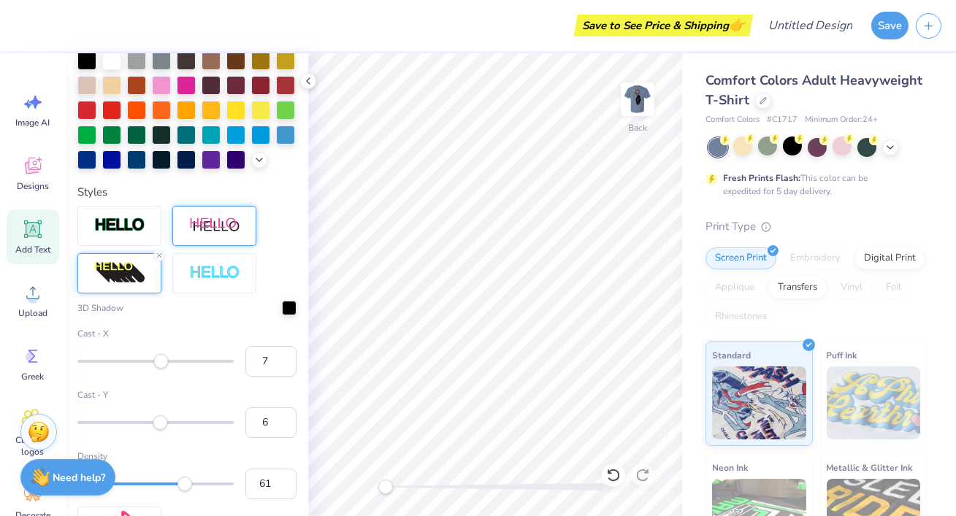
click at [172, 483] on div at bounding box center [155, 484] width 156 height 3
type input "46"
drag, startPoint x: 175, startPoint y: 486, endPoint x: 145, endPoint y: 486, distance: 30.0
click at [145, 486] on div "Accessibility label" at bounding box center [152, 483] width 15 height 15
type input "42"
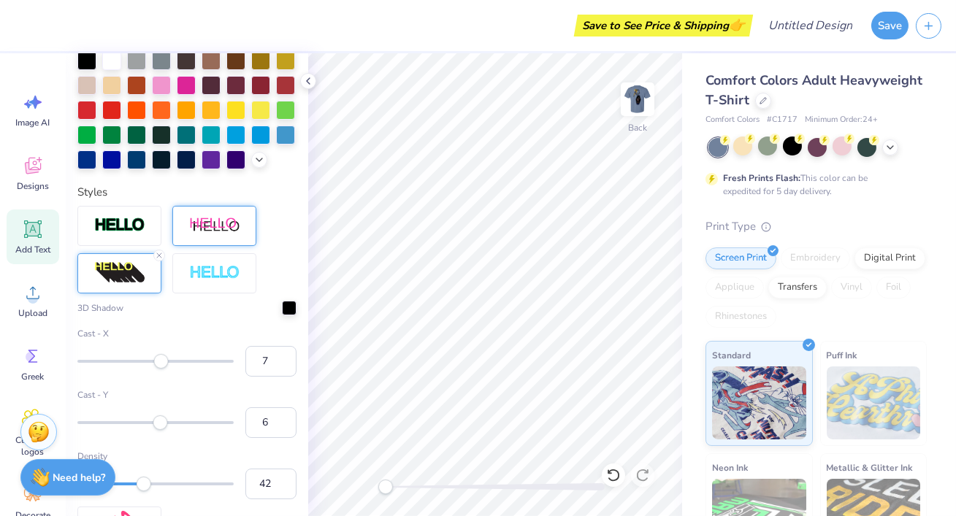
drag, startPoint x: 151, startPoint y: 486, endPoint x: 142, endPoint y: 486, distance: 8.8
click at [142, 486] on div "Accessibility label" at bounding box center [144, 483] width 15 height 15
type input "49"
drag, startPoint x: 143, startPoint y: 478, endPoint x: 153, endPoint y: 478, distance: 10.2
click at [153, 478] on div "Accessibility label" at bounding box center [147, 483] width 15 height 15
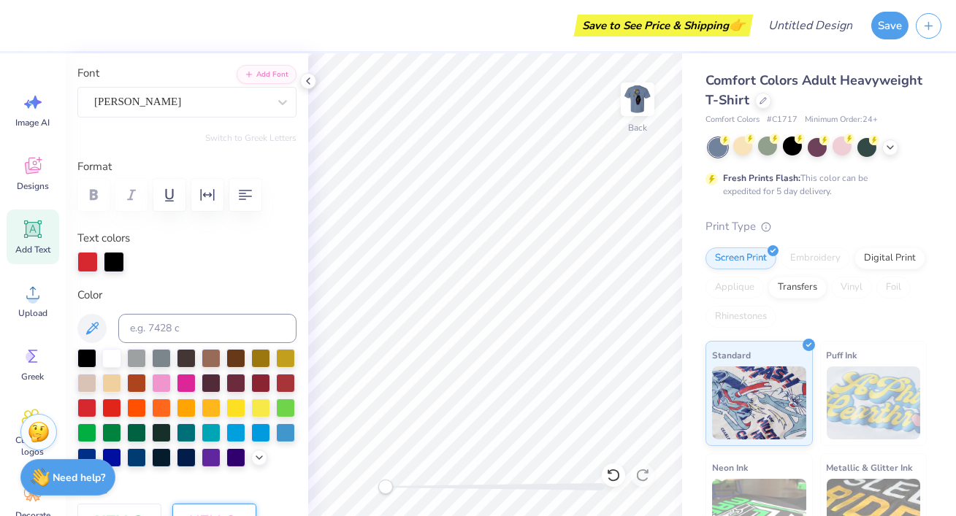
scroll to position [0, 0]
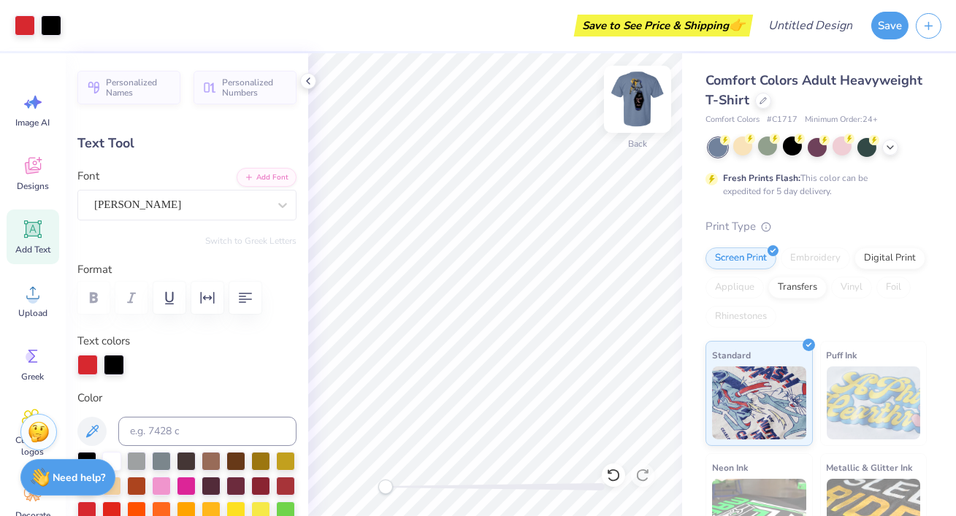
click at [637, 104] on img at bounding box center [637, 99] width 58 height 58
type input "4.31"
type input "4.83"
type input "1.33"
type input "2.13"
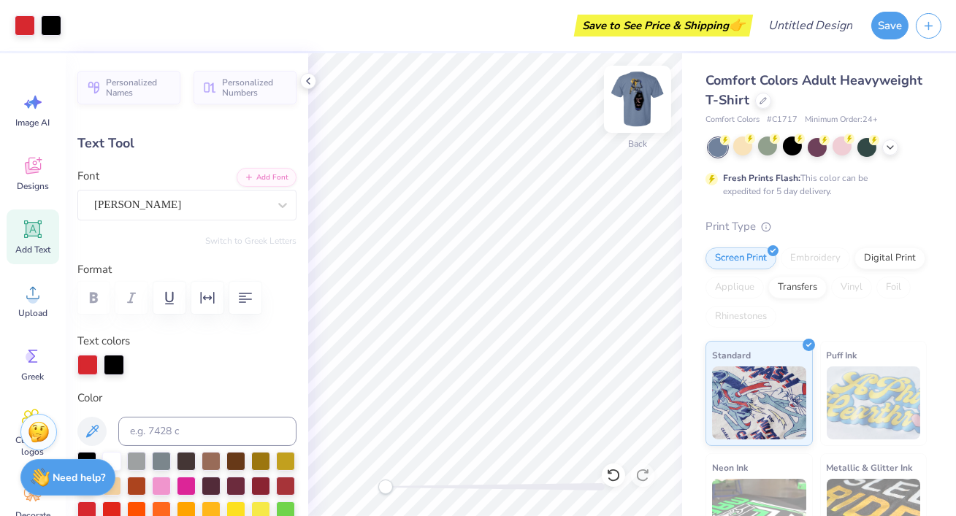
type input "2.39"
type input "1.34"
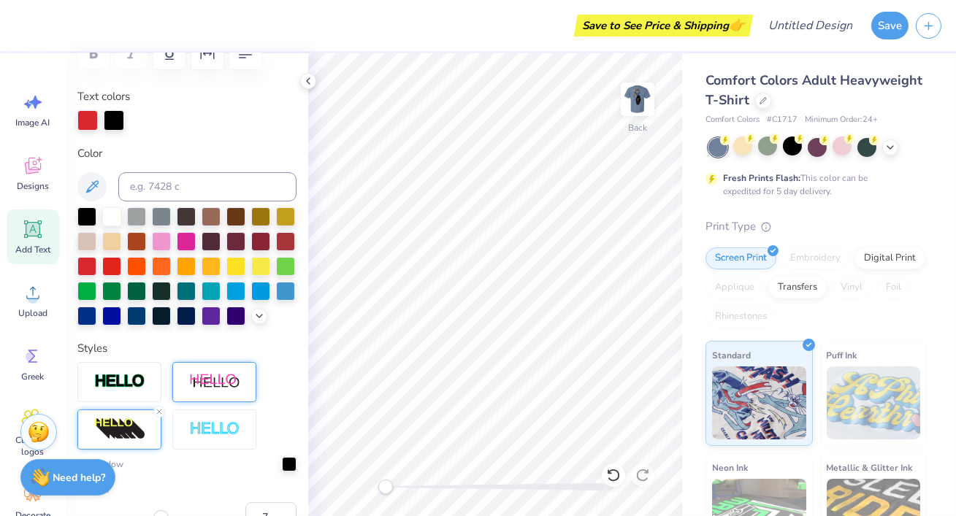
scroll to position [250, 0]
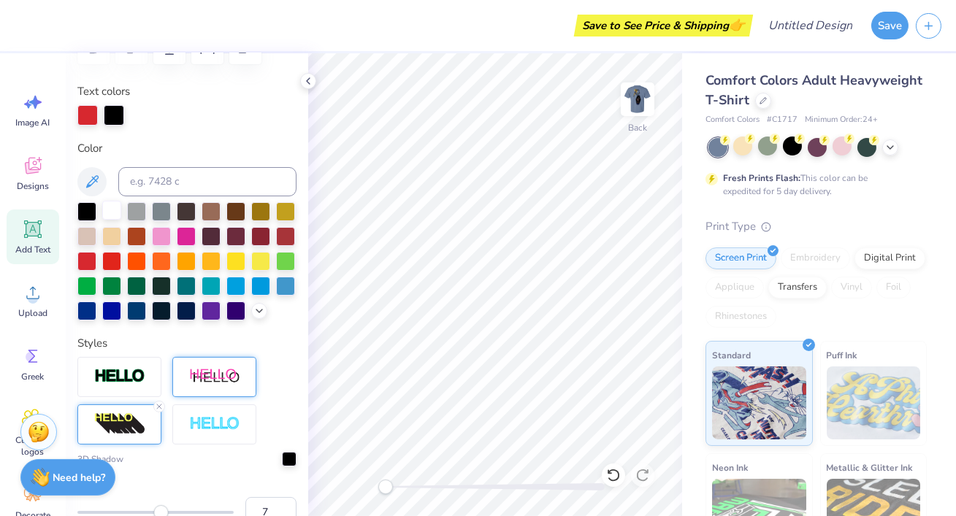
click at [107, 209] on div at bounding box center [111, 210] width 19 height 19
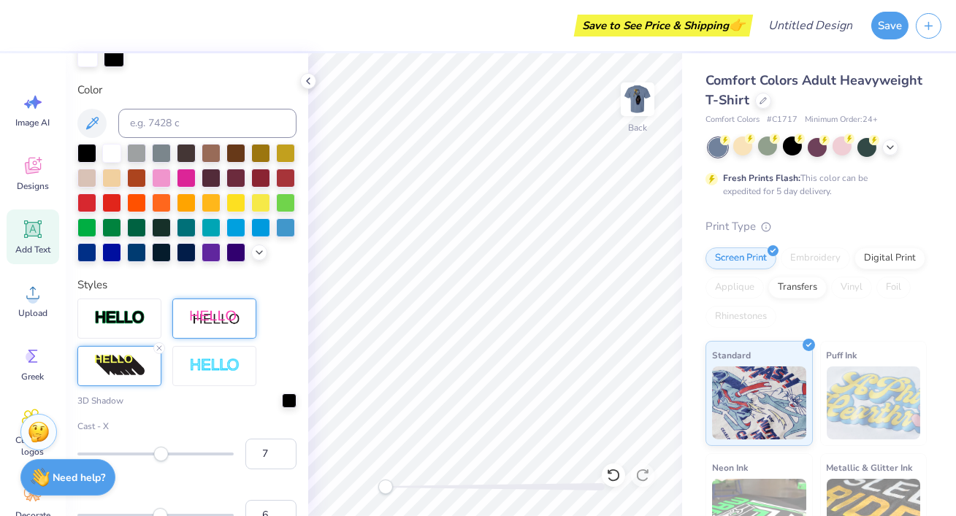
scroll to position [322, 0]
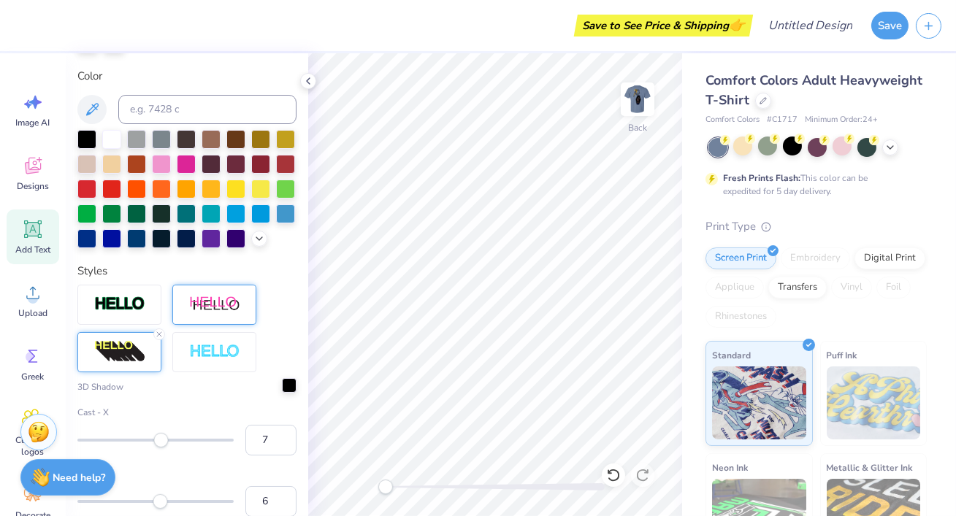
click at [287, 394] on div "3D Shadow Cast - X 7 Cast - Y 6 Density 49" at bounding box center [186, 479] width 219 height 199
click at [293, 383] on div at bounding box center [289, 385] width 15 height 15
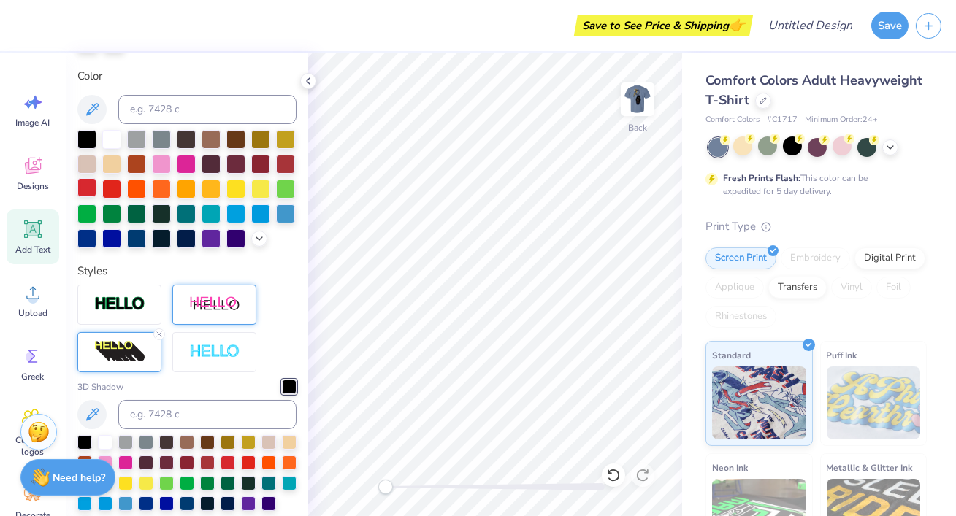
click at [93, 184] on div at bounding box center [86, 187] width 19 height 19
click at [92, 185] on div at bounding box center [86, 187] width 19 height 19
click at [104, 135] on div at bounding box center [111, 138] width 19 height 19
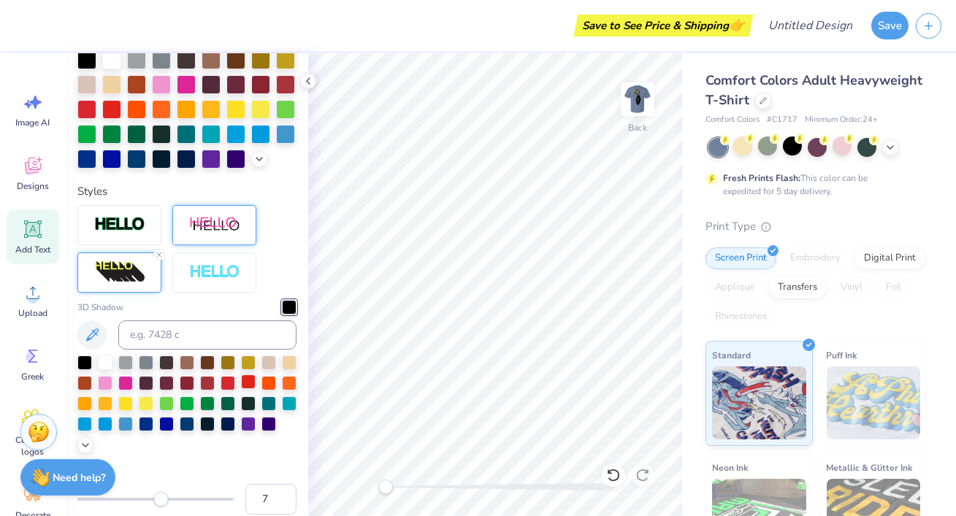
click at [243, 386] on div at bounding box center [248, 382] width 15 height 15
click at [229, 389] on div at bounding box center [228, 382] width 15 height 15
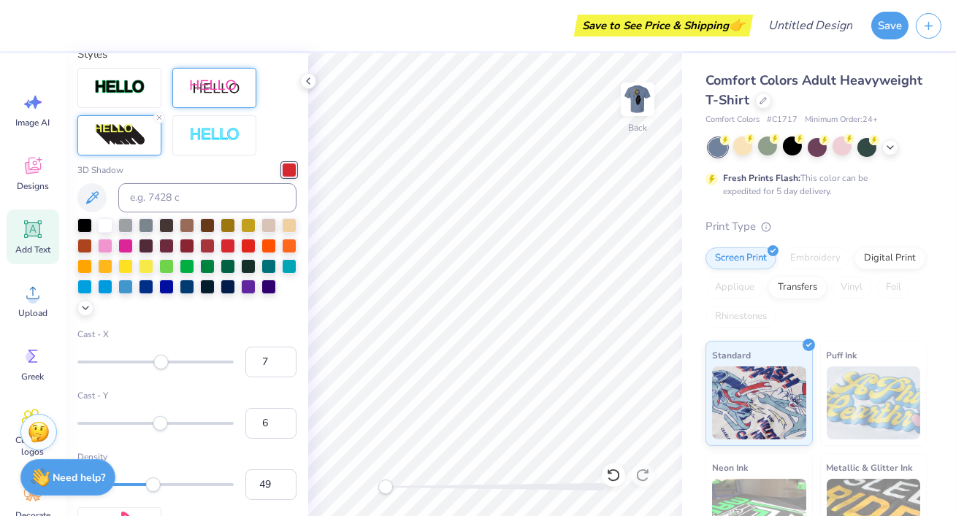
scroll to position [570, 0]
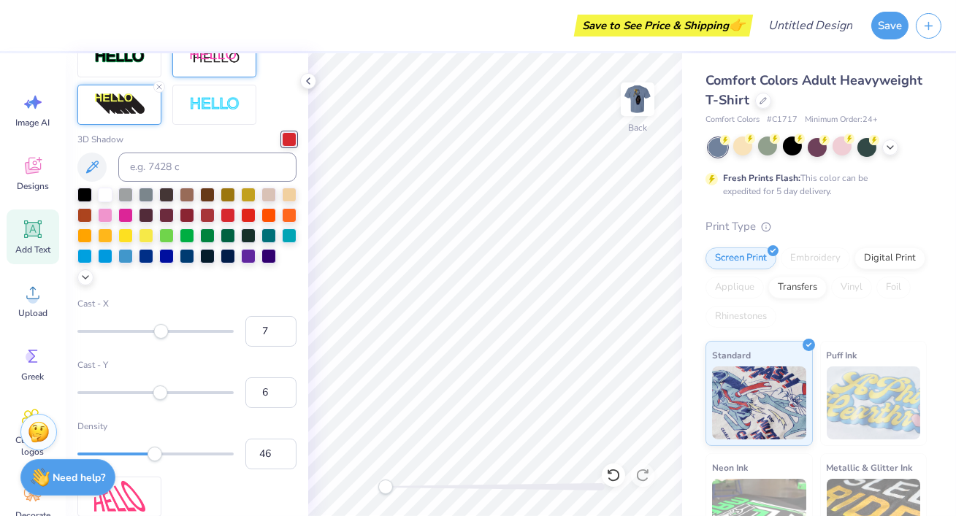
type input "45"
click at [147, 449] on div "Accessibility label" at bounding box center [147, 453] width 15 height 15
type input "2.63"
type input "2.94"
type input "2.44"
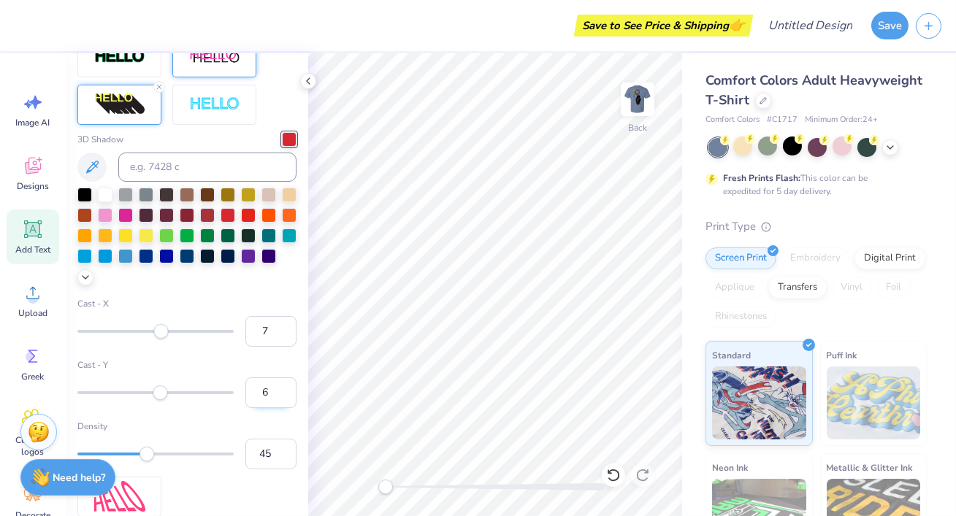
scroll to position [1, 0]
type textarea "Fall Con 25"
type input "4.65"
type input "2.29"
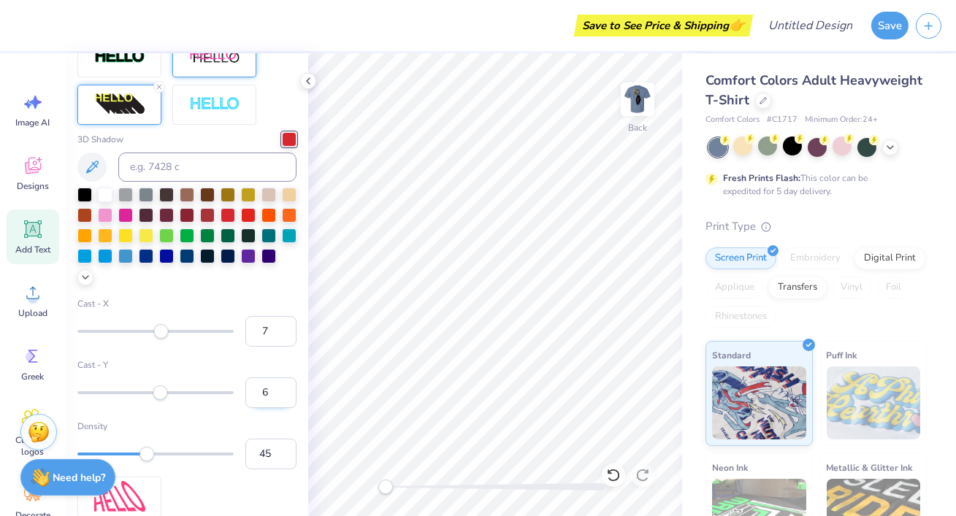
type textarea "Fall Con 25"
type input "4.09"
type textarea "Fall Con 25"
click at [642, 99] on img at bounding box center [637, 99] width 58 height 58
click at [644, 117] on img at bounding box center [637, 99] width 58 height 58
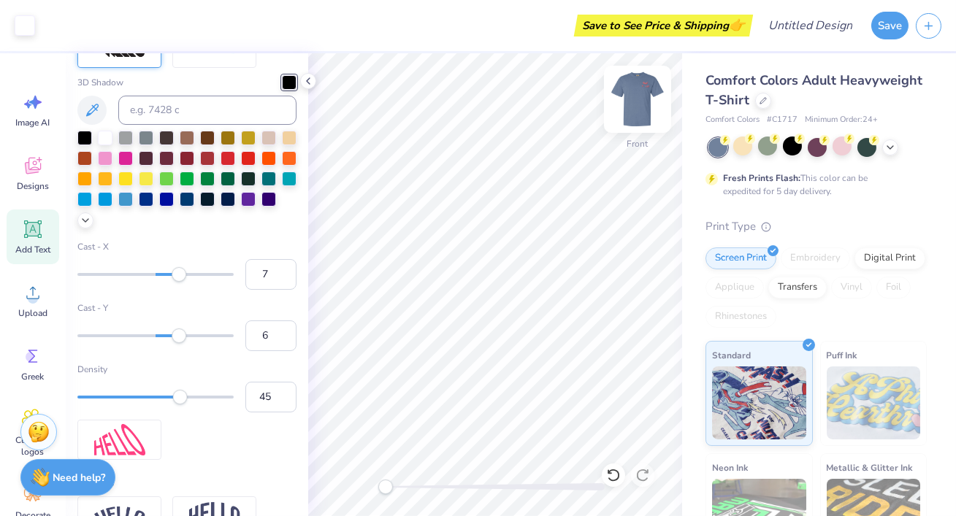
type input "2.44"
type input "1.07"
type input "11.50"
type input "3.9"
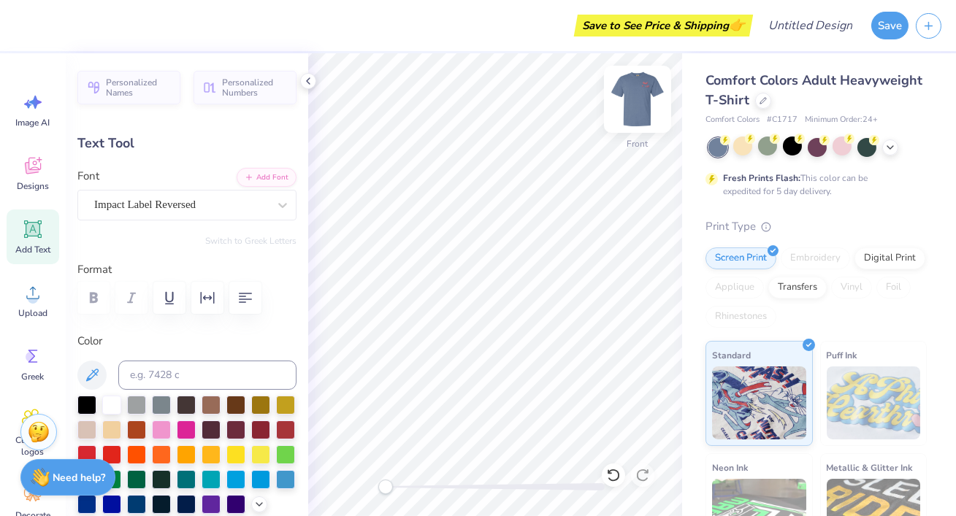
click at [641, 106] on img at bounding box center [637, 99] width 58 height 58
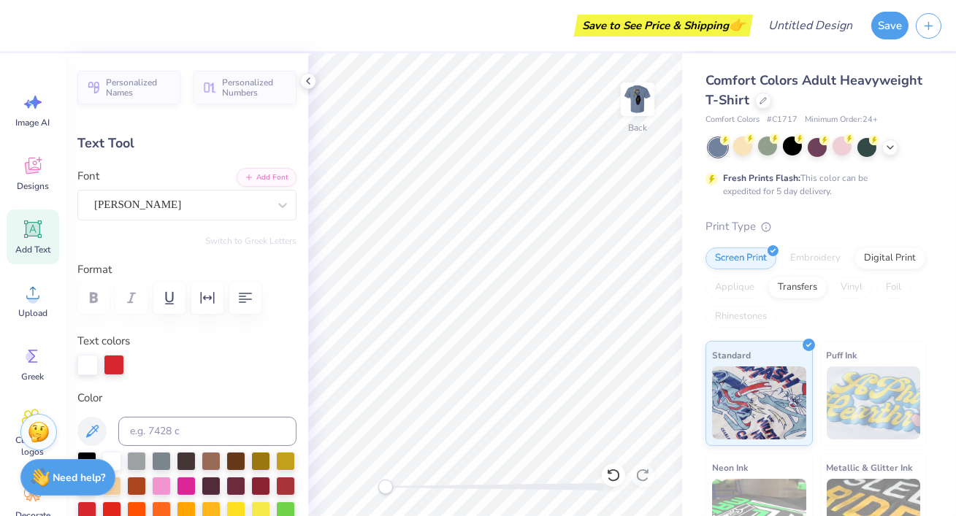
type input "4.09"
type input "2.94"
type input "2.29"
type input "0.0"
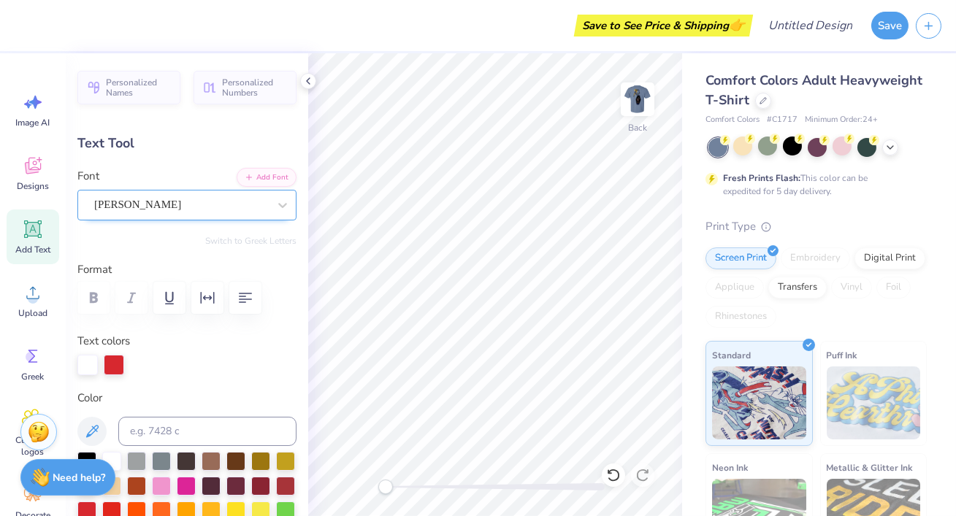
click at [232, 195] on div at bounding box center [181, 205] width 174 height 20
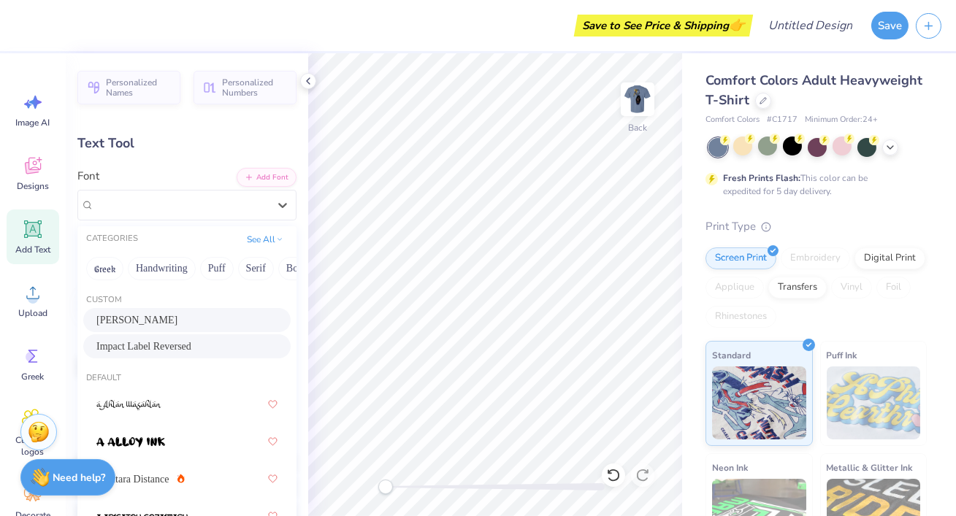
click at [191, 345] on span "Impact Label Reversed" at bounding box center [143, 346] width 95 height 15
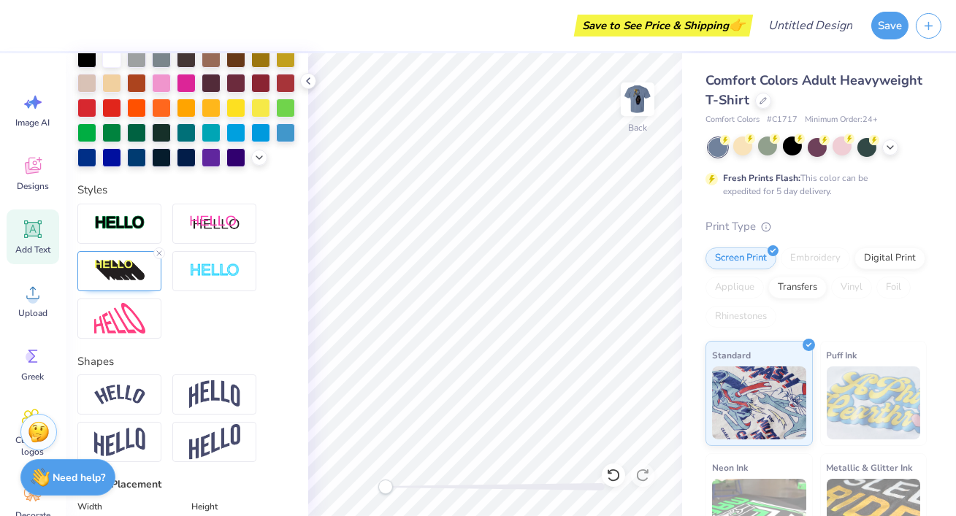
scroll to position [0, 0]
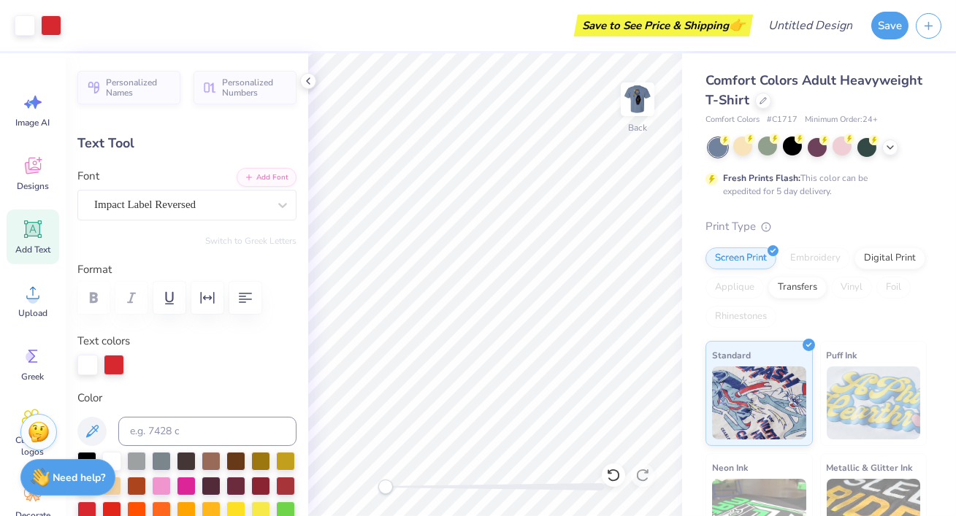
type input "5.07"
type input "2.61"
type input "2.45"
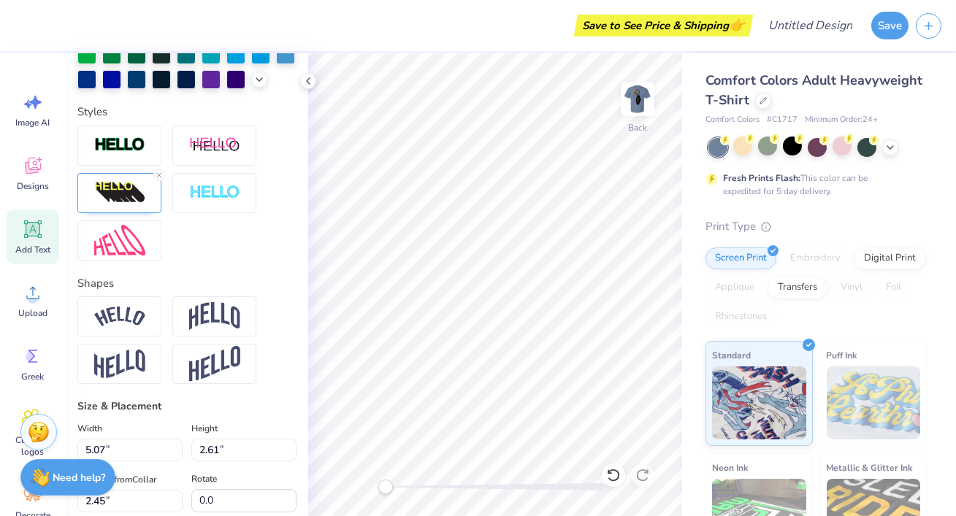
scroll to position [481, 0]
click at [102, 186] on img at bounding box center [119, 193] width 51 height 23
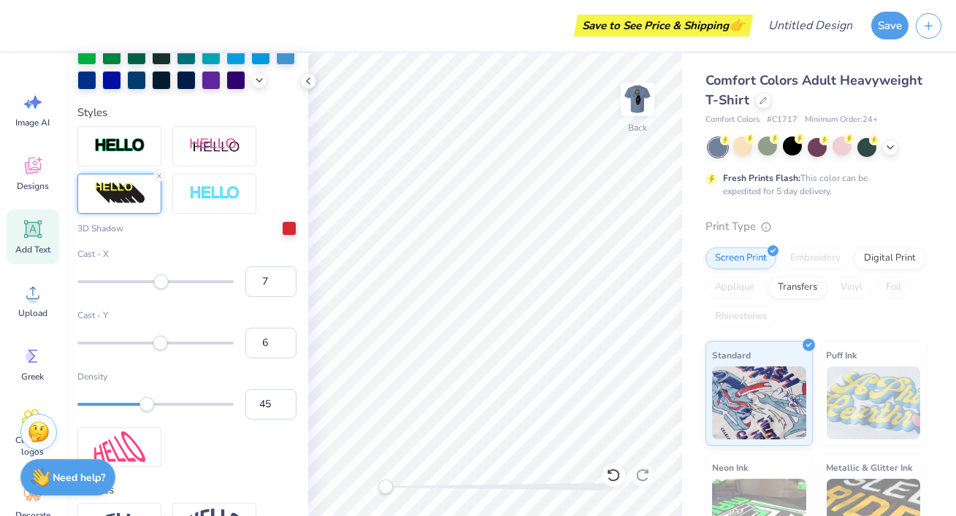
drag, startPoint x: 147, startPoint y: 394, endPoint x: 123, endPoint y: 398, distance: 24.4
click at [123, 398] on div "Density 45" at bounding box center [186, 395] width 219 height 50
type input "22"
drag, startPoint x: 143, startPoint y: 405, endPoint x: 108, endPoint y: 405, distance: 35.1
click at [108, 405] on div "Accessibility label" at bounding box center [115, 404] width 15 height 15
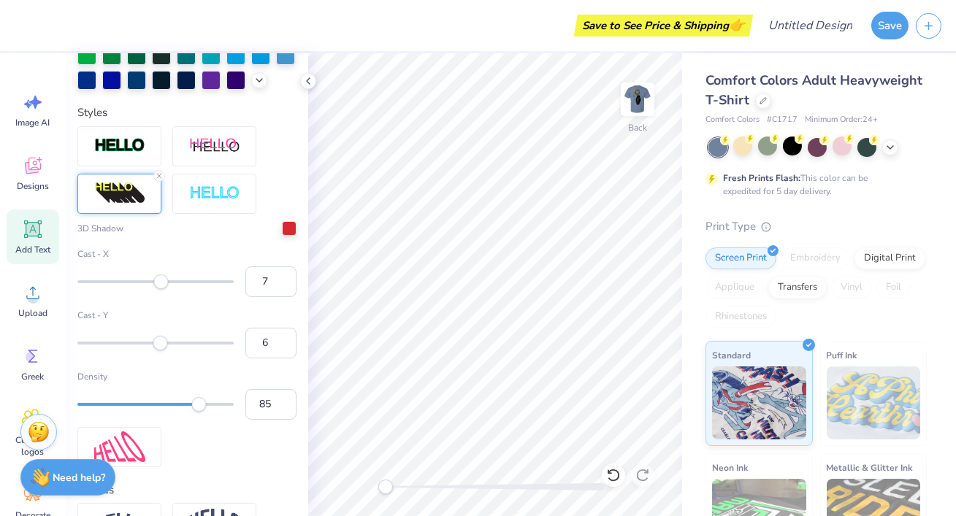
type input "89"
drag, startPoint x: 108, startPoint y: 405, endPoint x: 224, endPoint y: 411, distance: 116.3
click at [224, 411] on div at bounding box center [155, 404] width 156 height 15
type input "72"
drag, startPoint x: 218, startPoint y: 402, endPoint x: 189, endPoint y: 402, distance: 28.5
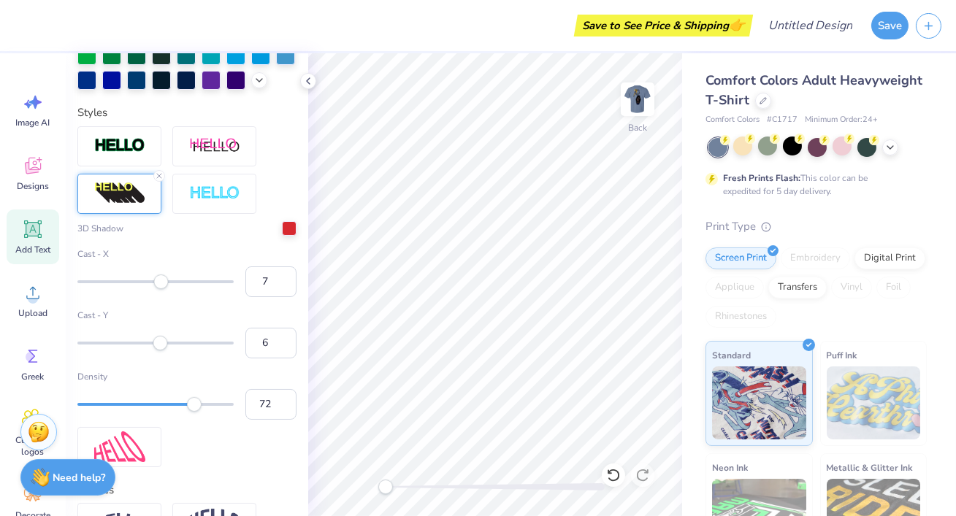
click at [189, 402] on div "Accessibility label" at bounding box center [194, 404] width 15 height 15
click at [252, 347] on input "6" at bounding box center [270, 343] width 51 height 31
click at [272, 343] on input "6" at bounding box center [270, 343] width 51 height 31
type input "0"
click at [291, 267] on input "7" at bounding box center [270, 282] width 51 height 31
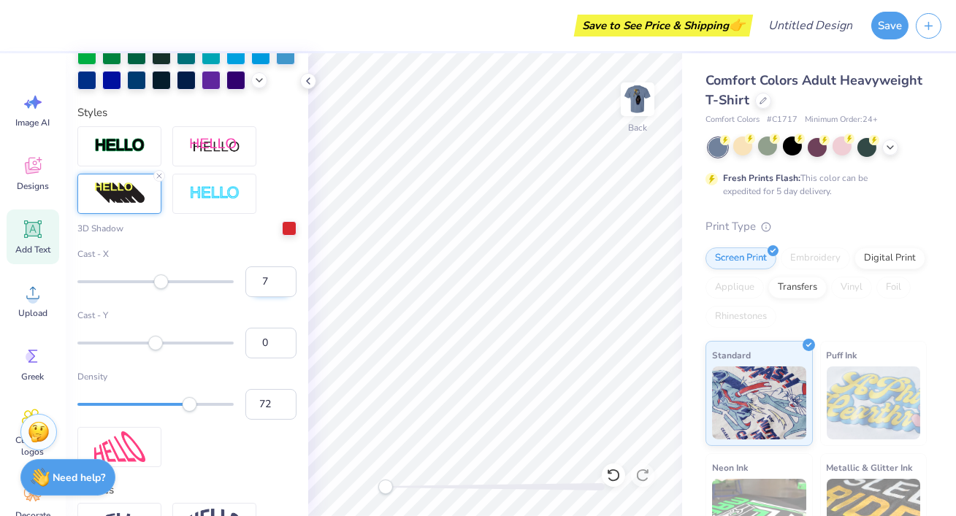
click at [270, 278] on input "7" at bounding box center [270, 282] width 51 height 31
type input "9"
type input "0"
click at [282, 281] on input "-1" at bounding box center [270, 282] width 51 height 31
click at [283, 272] on input "0" at bounding box center [270, 282] width 51 height 31
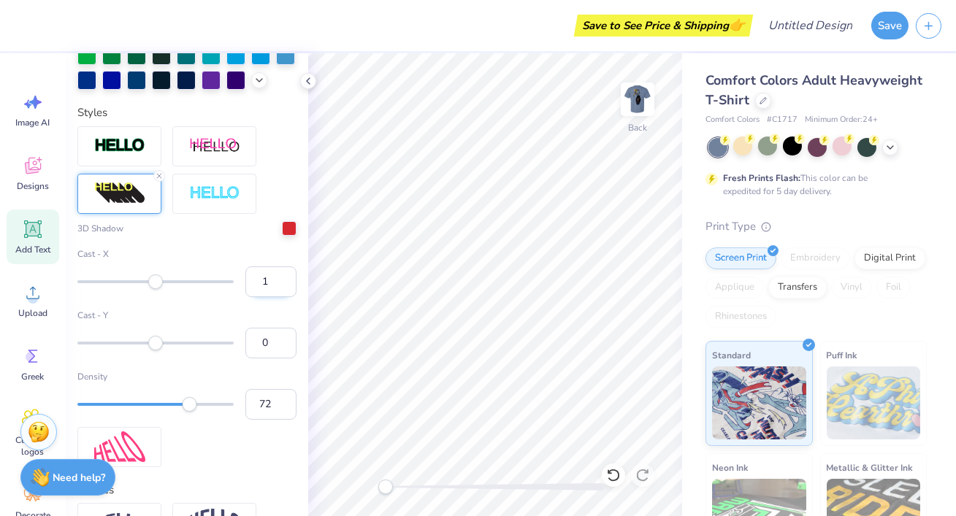
click at [283, 272] on input "1" at bounding box center [270, 282] width 51 height 31
click at [283, 272] on input "2" at bounding box center [270, 282] width 51 height 31
type input "3"
click at [283, 272] on input "3" at bounding box center [270, 282] width 51 height 31
click at [239, 289] on div "Cast - X 3" at bounding box center [186, 273] width 219 height 50
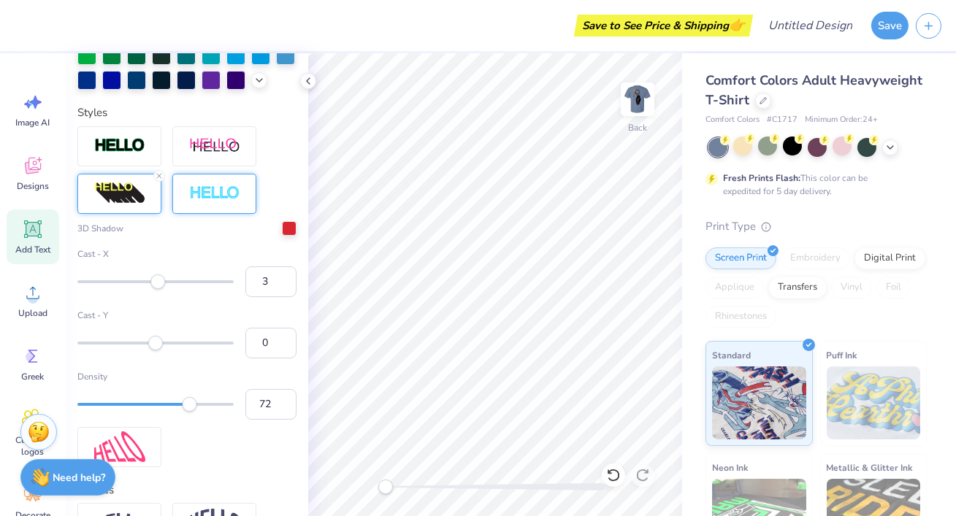
click at [218, 194] on img at bounding box center [214, 194] width 51 height 17
click at [232, 194] on img at bounding box center [214, 194] width 51 height 17
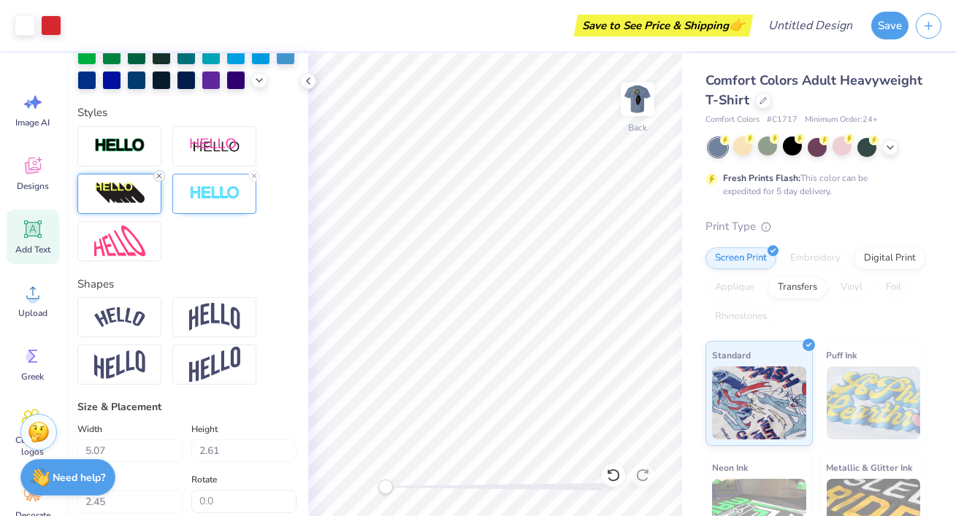
click at [161, 176] on icon at bounding box center [159, 176] width 9 height 9
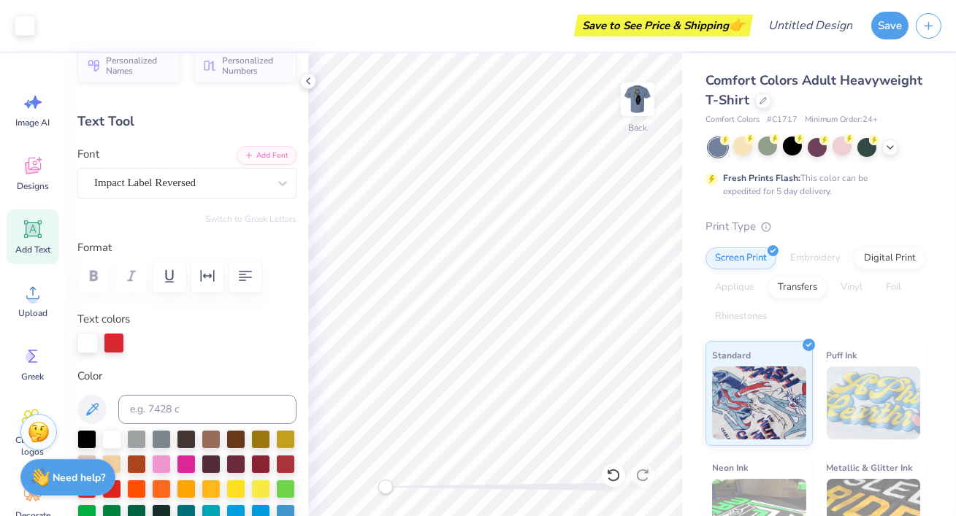
scroll to position [0, 0]
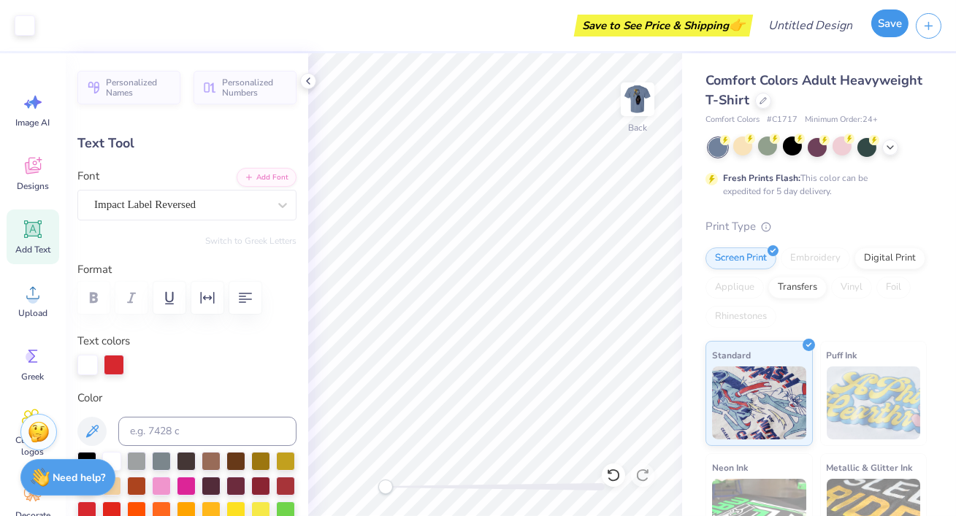
click at [896, 34] on button "Save" at bounding box center [889, 23] width 37 height 28
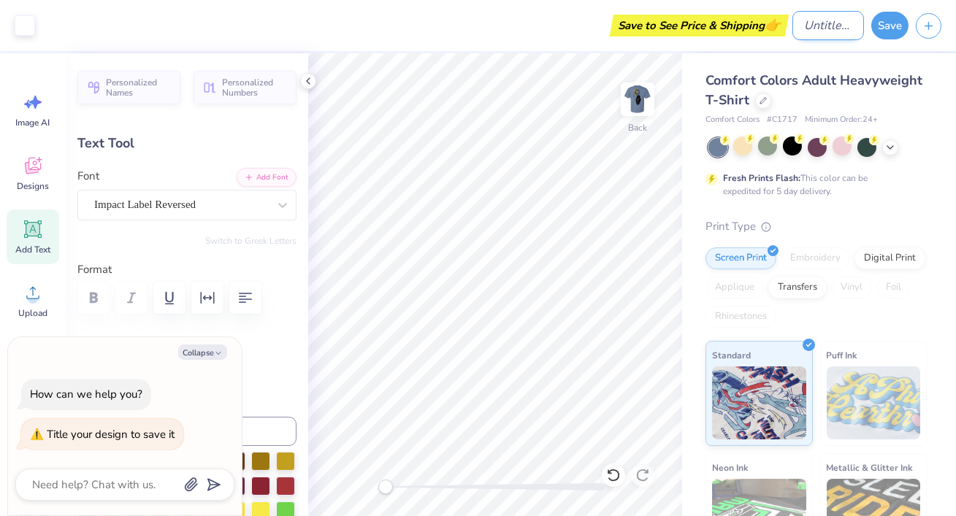
type textarea "x"
click at [810, 23] on input "Design Title" at bounding box center [829, 25] width 72 height 29
type input "F"
type textarea "x"
type input "Fa"
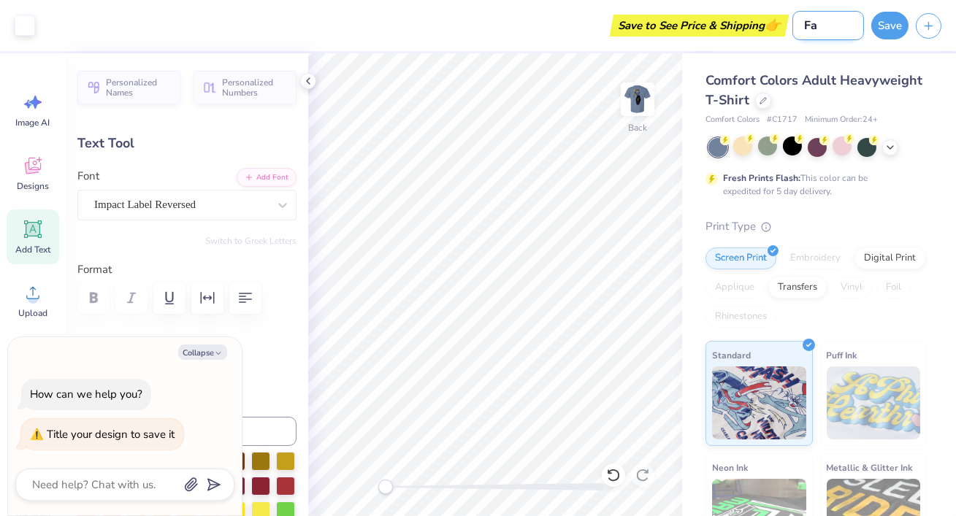
type textarea "x"
type input "Fal"
type textarea "x"
type input "Fall"
type textarea "x"
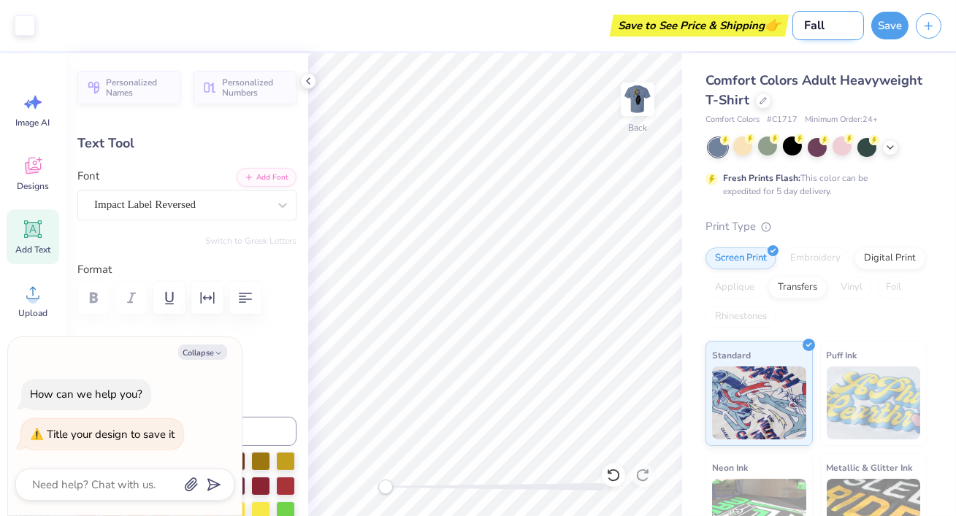
type input "Fall"
type textarea "x"
type input "Fall c"
type textarea "x"
type input "Fall co"
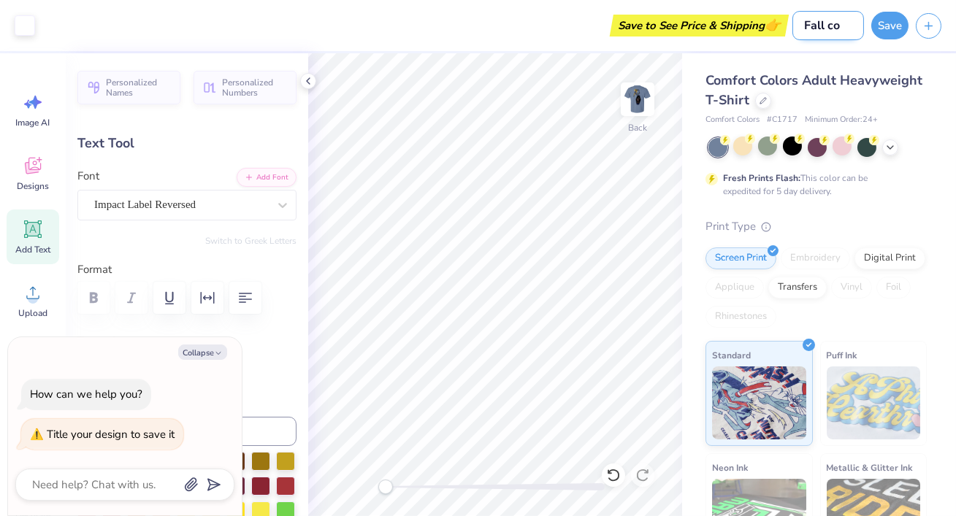
type textarea "x"
type input "Fall con"
type textarea "x"
type input "Fall con"
type textarea "x"
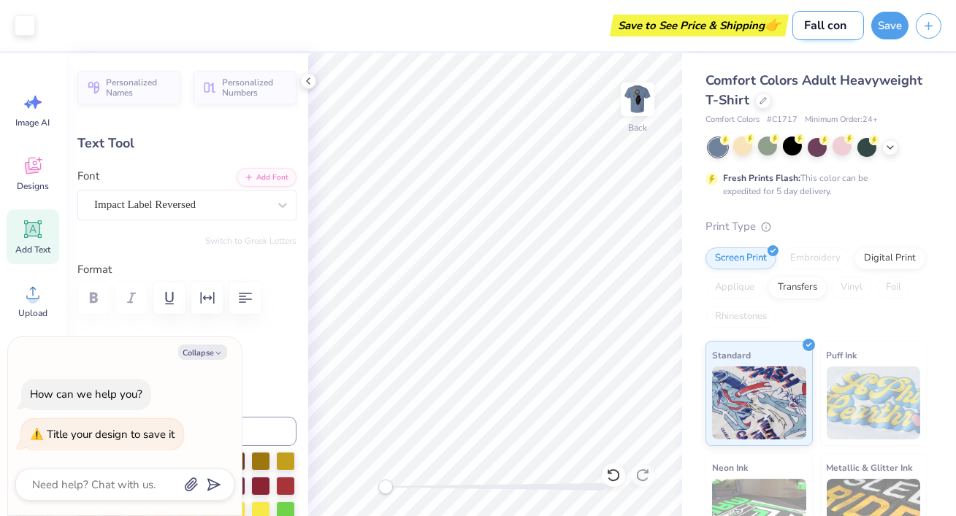
type input "Fall con c"
type textarea "x"
type input "Fall con cs"
type textarea "x"
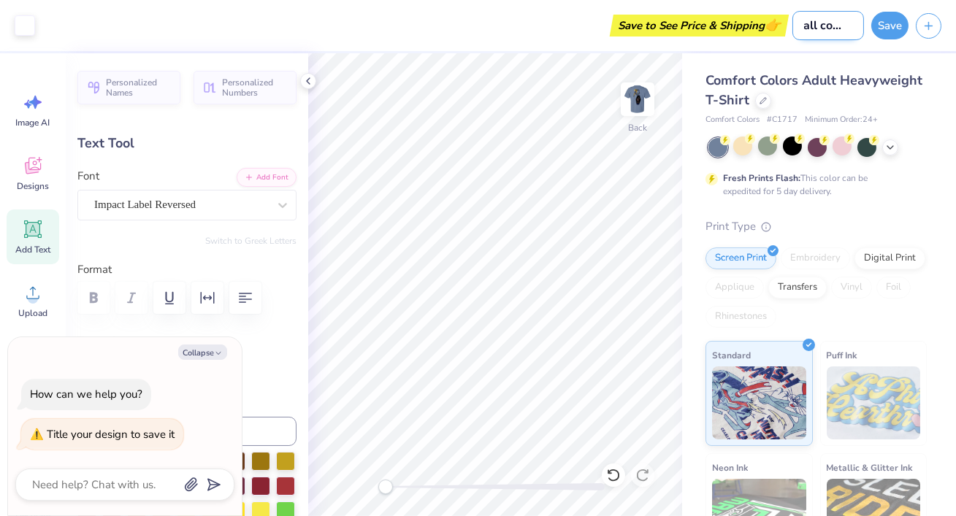
type input "Fall con c"
type textarea "x"
type input "Fall con"
type textarea "x"
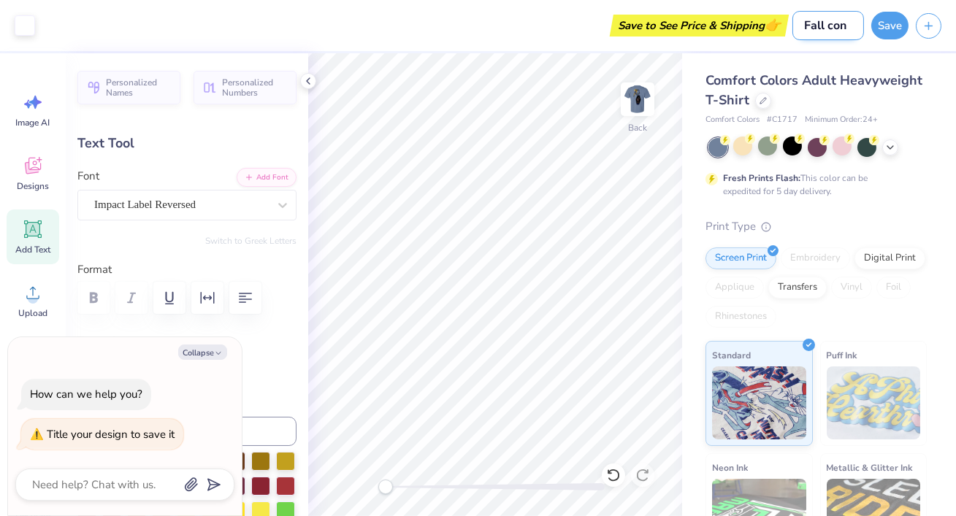
type input "Fall con s"
type textarea "x"
type input "Fall con sh"
type textarea "x"
type input "Fall con shi"
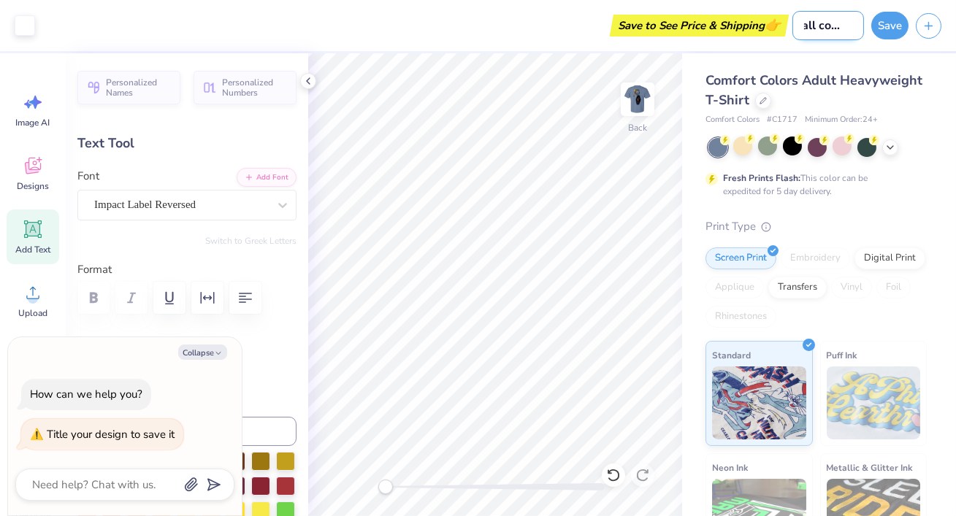
type textarea "x"
type input "Fall con shit"
type textarea "x"
type input "Fall con shity"
type textarea "x"
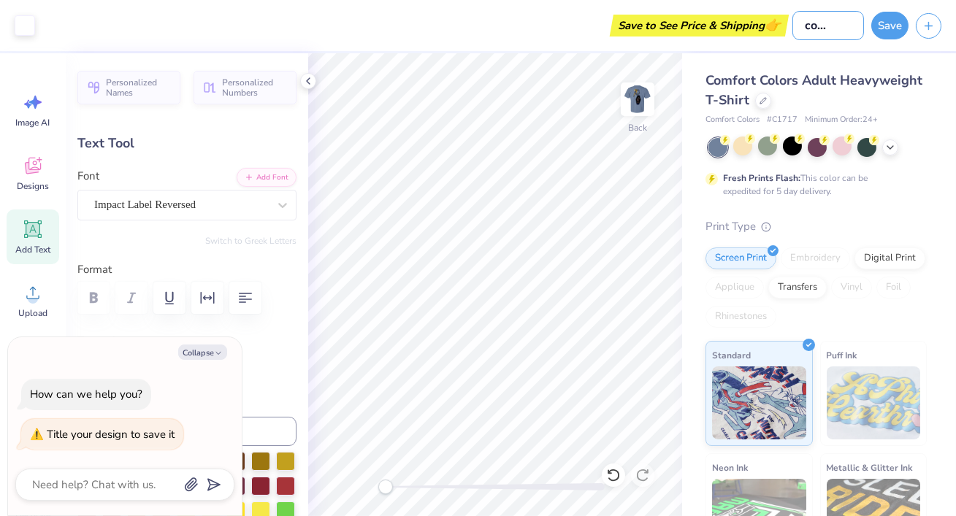
type input "Fall con shit"
type textarea "x"
type input "Fall con shi"
type textarea "x"
type input "Fall con shir"
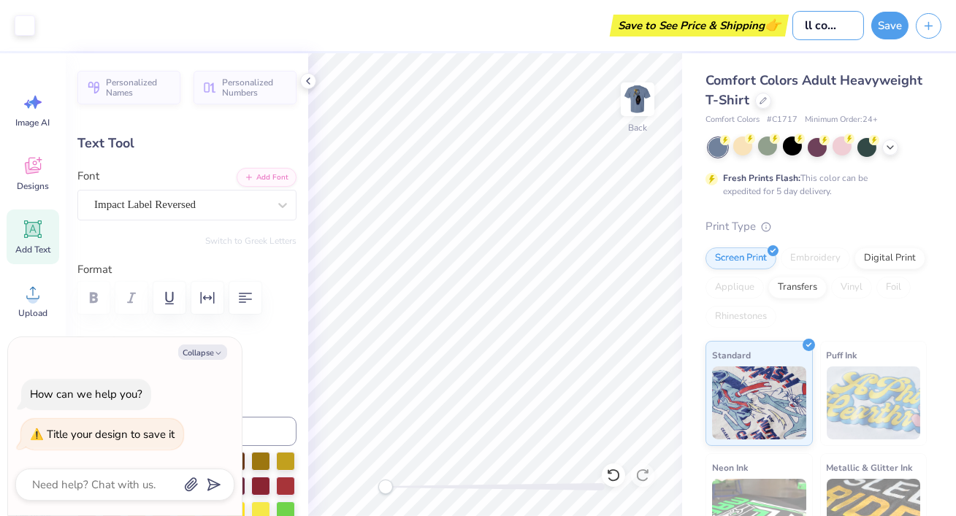
type textarea "x"
type input "Fall con shirt"
type textarea "x"
type input "Fall con shirt"
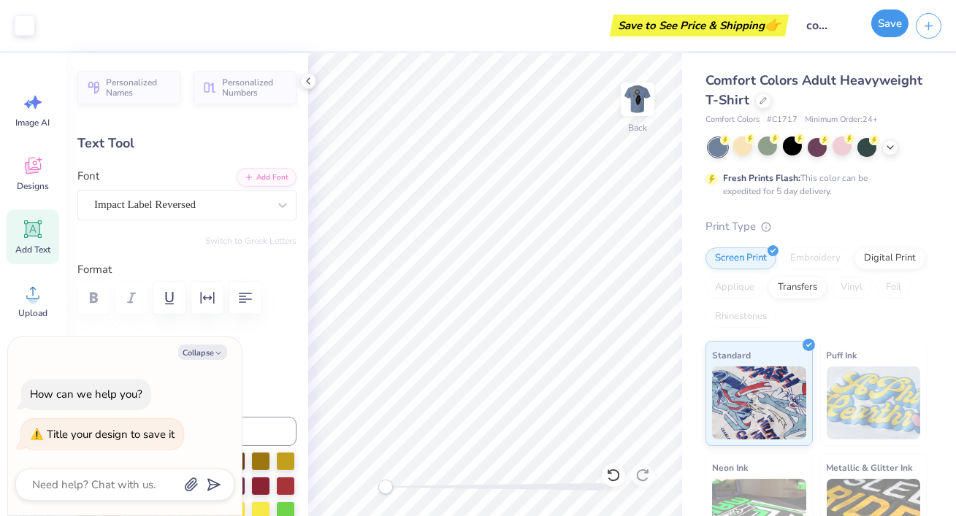
click at [887, 23] on button "Save" at bounding box center [889, 23] width 37 height 28
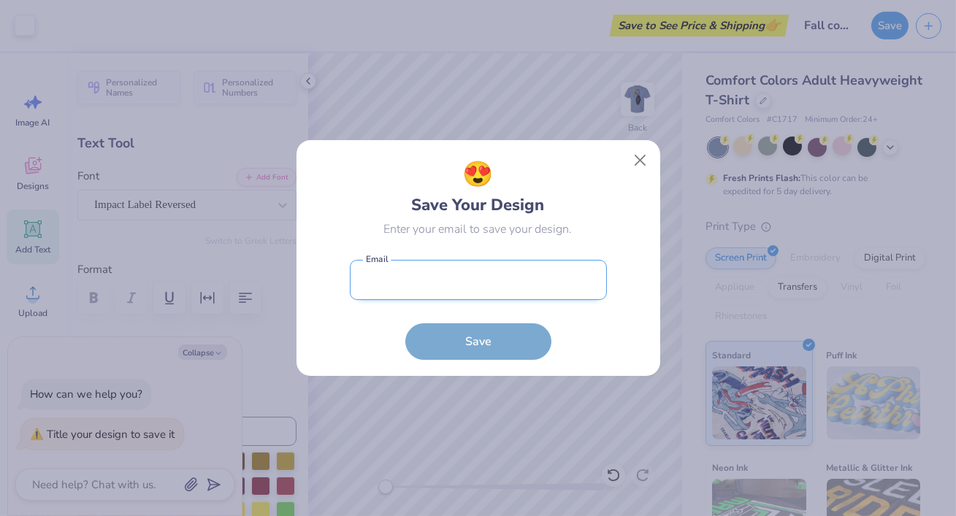
click at [455, 289] on input "email" at bounding box center [478, 280] width 257 height 40
type input "Zmgiss3@gmail.com"
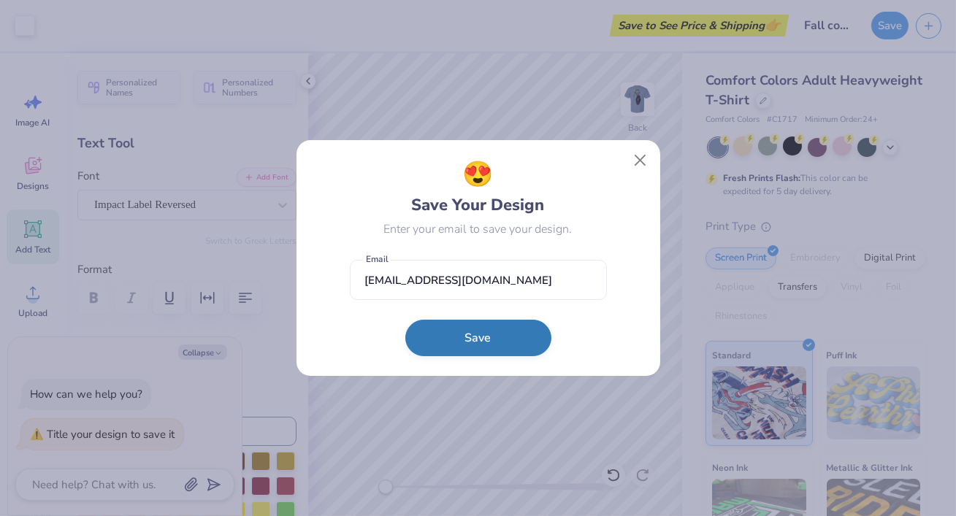
click at [458, 337] on button "Save" at bounding box center [478, 338] width 146 height 37
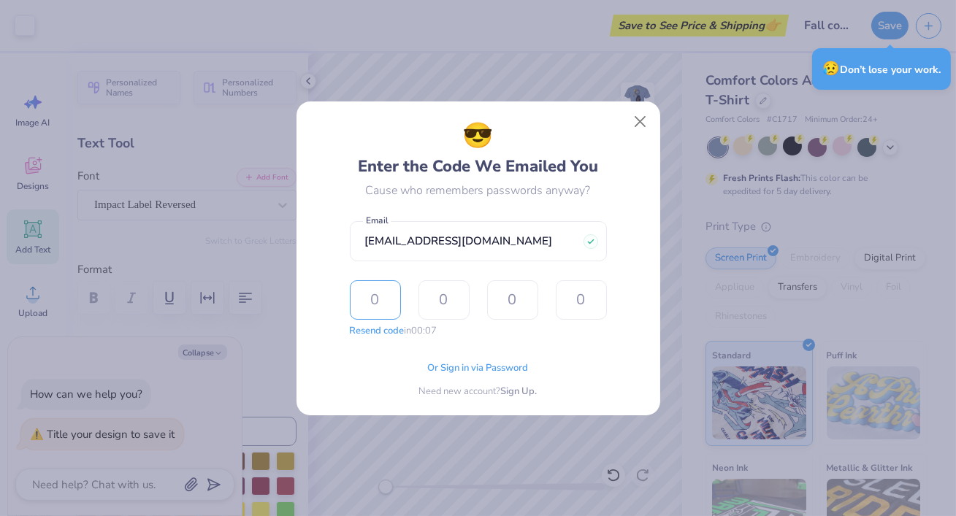
type textarea "x"
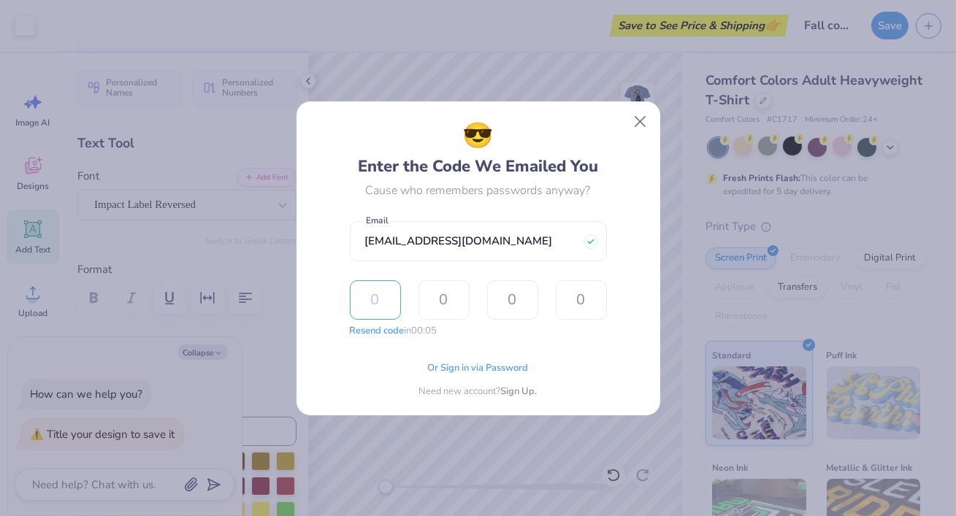
type input "3"
type input "9"
type input "3"
type input "4"
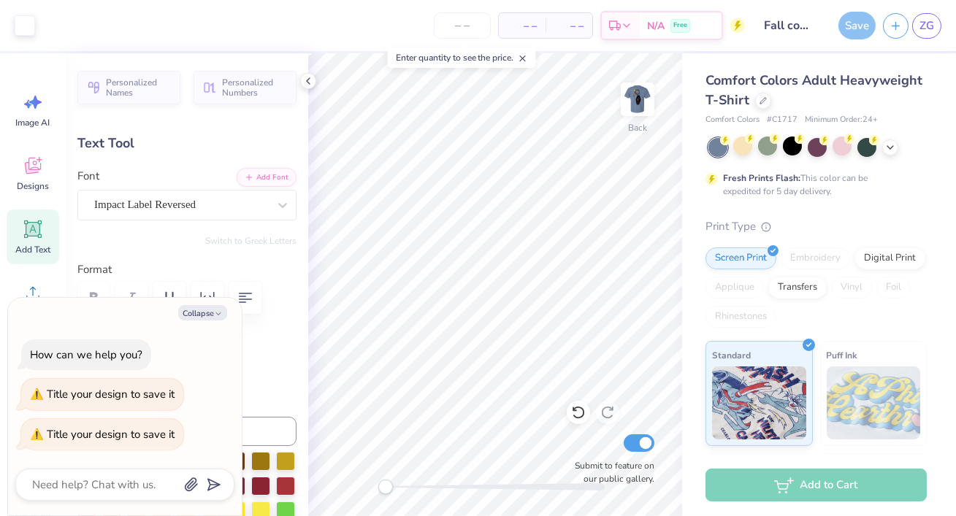
click at [853, 35] on div "Save" at bounding box center [857, 26] width 37 height 28
click at [169, 297] on div "Collapse How can we help you? Title your design to save it Title your design to…" at bounding box center [124, 407] width 235 height 220
click at [110, 478] on textarea at bounding box center [105, 485] width 148 height 19
click at [205, 305] on div "Collapse How can we help you? Title your design to save it Title your design to…" at bounding box center [125, 407] width 234 height 218
click at [204, 308] on button "Collapse" at bounding box center [202, 312] width 49 height 15
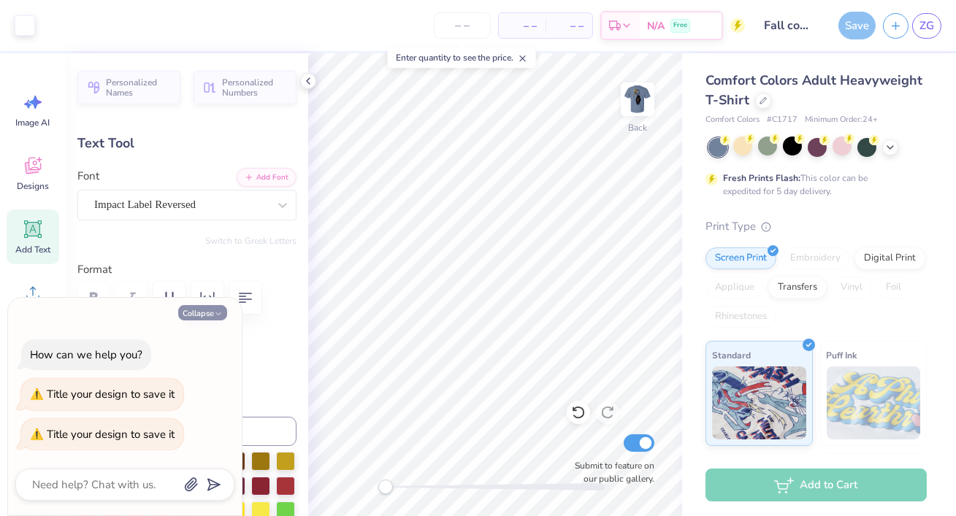
type textarea "x"
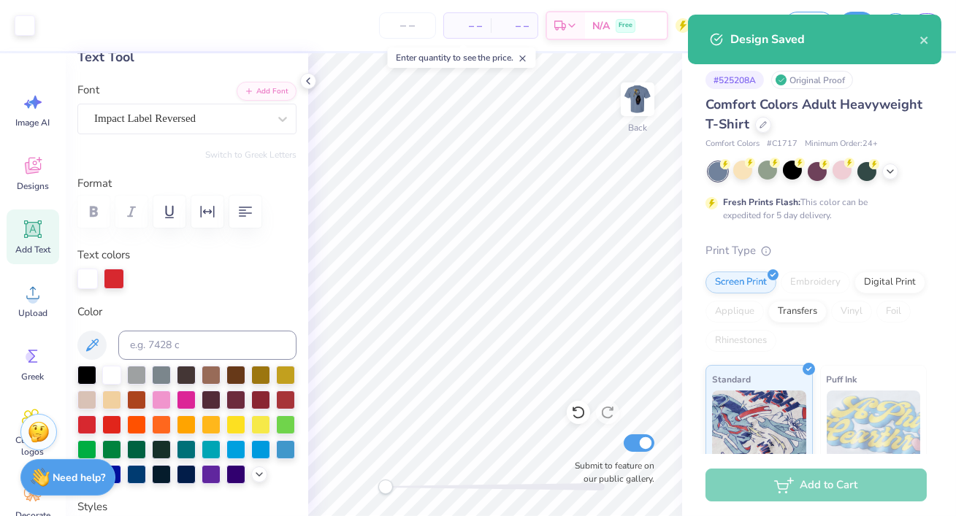
scroll to position [64, 0]
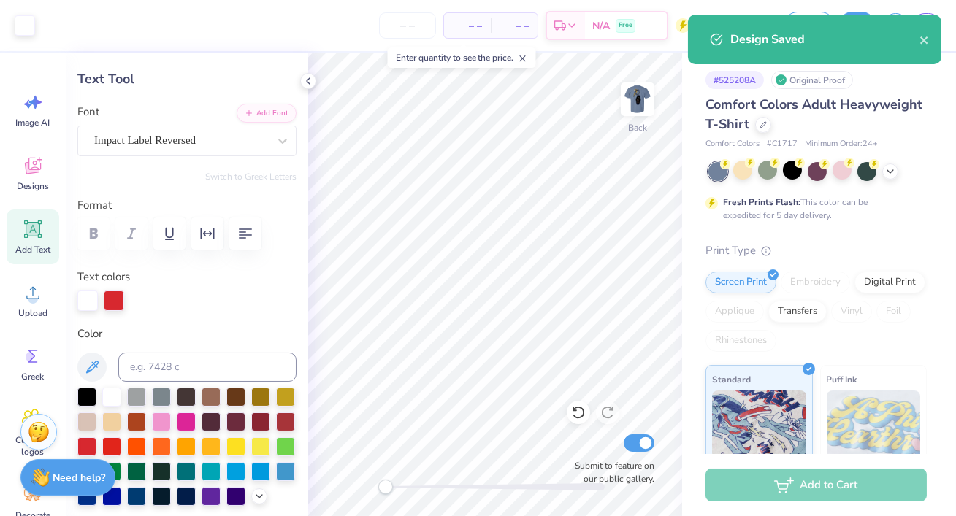
click at [931, 40] on div "Design Saved" at bounding box center [814, 40] width 253 height 50
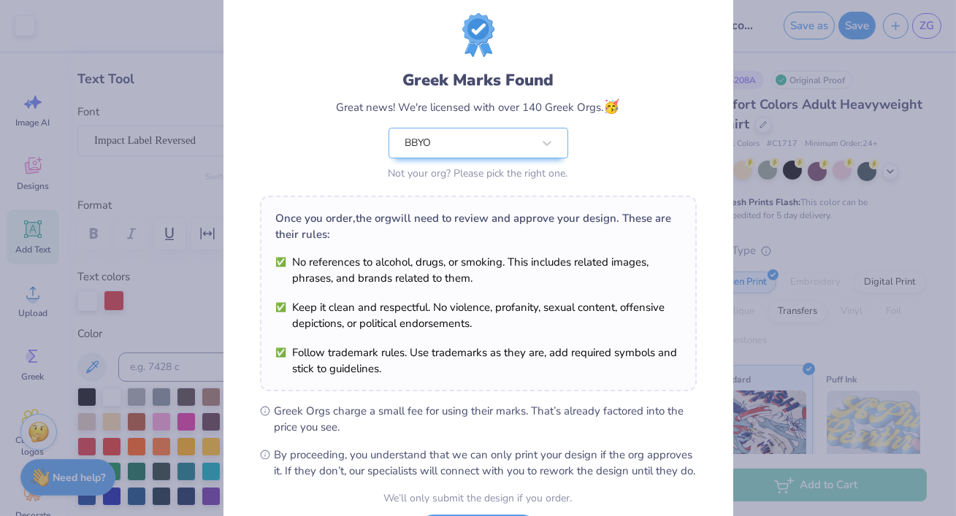
scroll to position [167, 0]
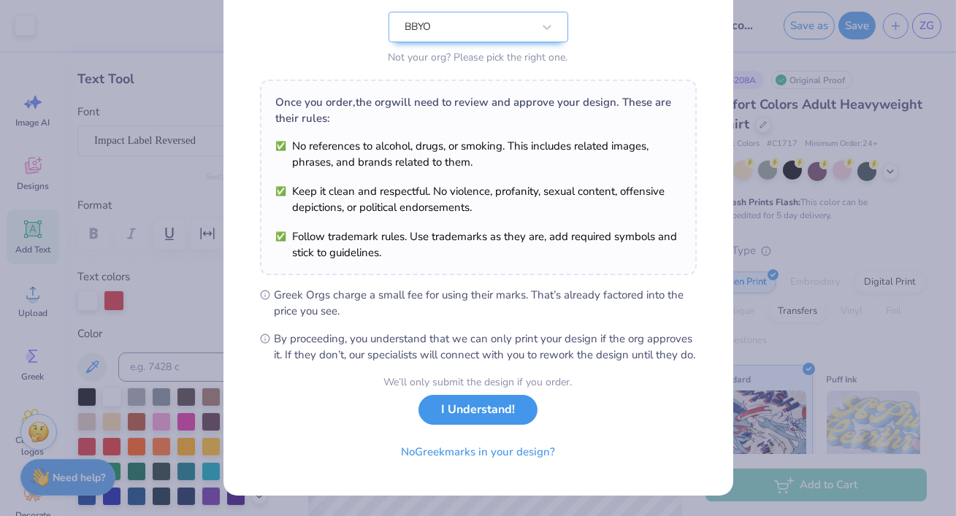
click at [431, 408] on button "I Understand!" at bounding box center [478, 410] width 119 height 30
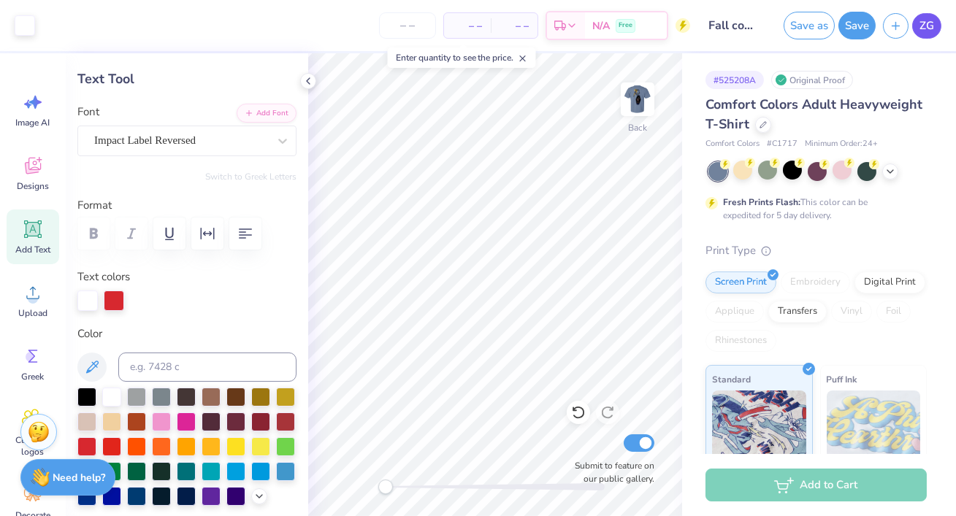
click at [931, 29] on span "ZG" at bounding box center [927, 26] width 15 height 17
